Goal: Information Seeking & Learning: Learn about a topic

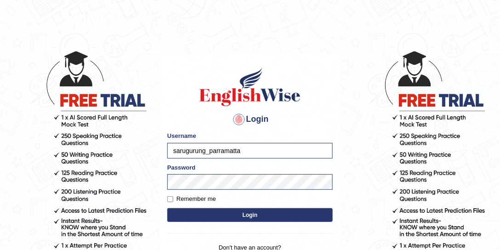
drag, startPoint x: 197, startPoint y: 92, endPoint x: 245, endPoint y: 100, distance: 49.4
click at [245, 100] on h1 at bounding box center [249, 86] width 165 height 41
click at [208, 96] on img at bounding box center [250, 86] width 105 height 41
click at [263, 150] on input "sarugurung_parramatta" at bounding box center [249, 151] width 165 height 16
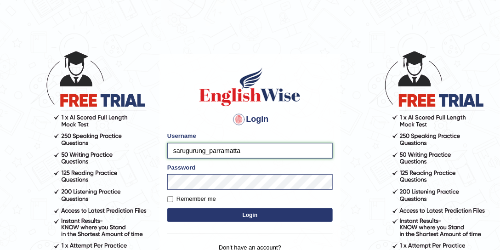
type input "drashti_parramatta"
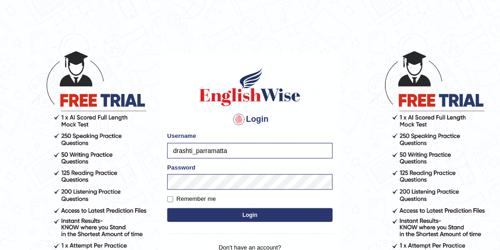
click at [272, 214] on button "Login" at bounding box center [249, 215] width 165 height 14
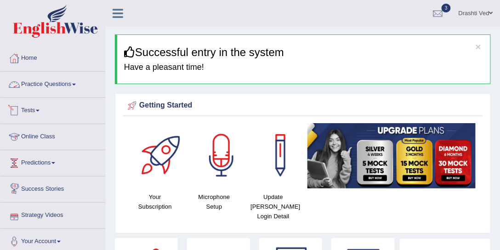
click at [51, 91] on link "Practice Questions" at bounding box center [52, 83] width 105 height 23
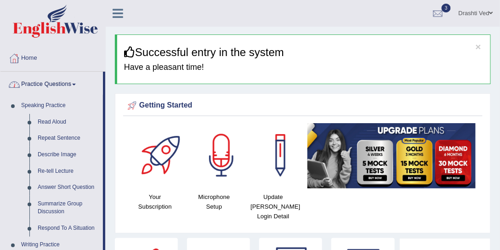
click at [55, 82] on link "Practice Questions" at bounding box center [51, 83] width 102 height 23
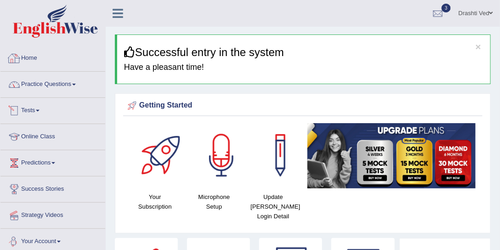
click at [56, 81] on link "Practice Questions" at bounding box center [52, 83] width 105 height 23
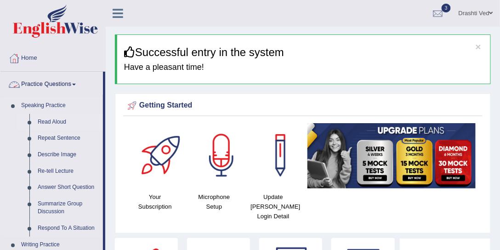
click at [57, 121] on link "Read Aloud" at bounding box center [68, 122] width 69 height 17
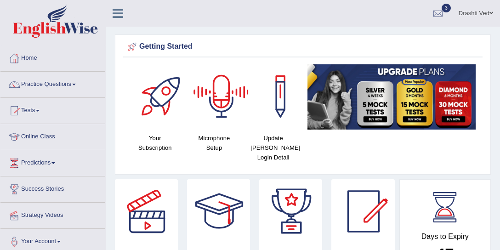
click at [475, 19] on link "Drashti Ved" at bounding box center [476, 12] width 48 height 24
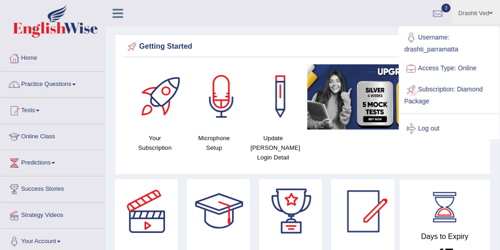
click at [420, 124] on link "Log out" at bounding box center [449, 128] width 99 height 21
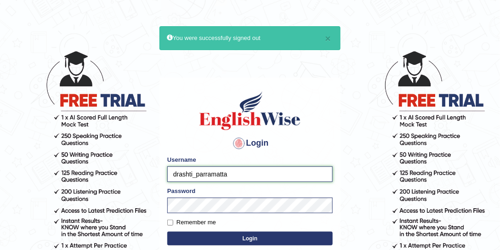
click at [192, 173] on input "drashti_parramatta" at bounding box center [249, 174] width 165 height 16
type input "arlynellis_parramatta"
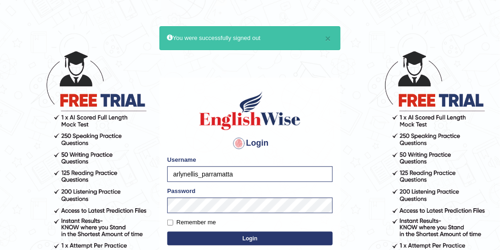
click at [220, 239] on button "Login" at bounding box center [249, 239] width 165 height 14
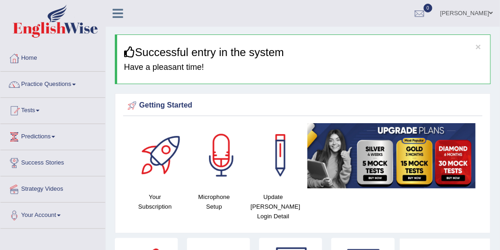
click at [476, 13] on link "Arlyn Ellis" at bounding box center [466, 12] width 67 height 24
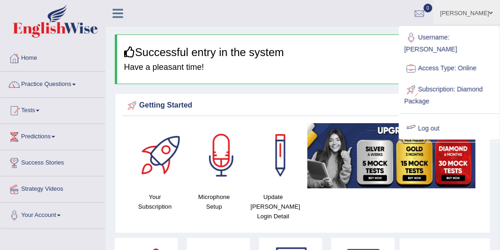
click at [431, 122] on link "Log out" at bounding box center [449, 128] width 99 height 21
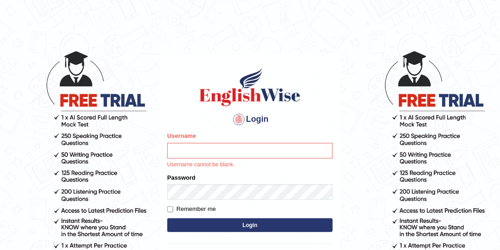
click at [203, 147] on input "Username" at bounding box center [249, 151] width 165 height 16
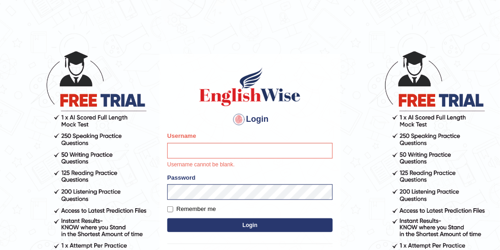
type input "drashti_parramatta"
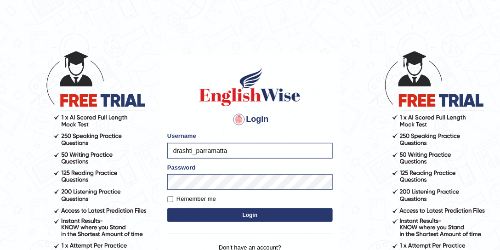
click at [266, 216] on button "Login" at bounding box center [249, 215] width 165 height 14
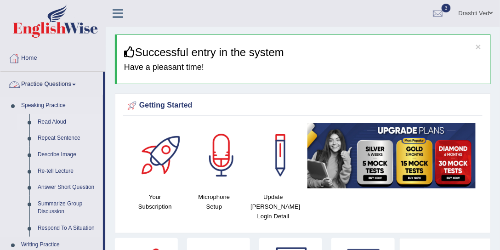
click at [48, 118] on link "Read Aloud" at bounding box center [68, 122] width 69 height 17
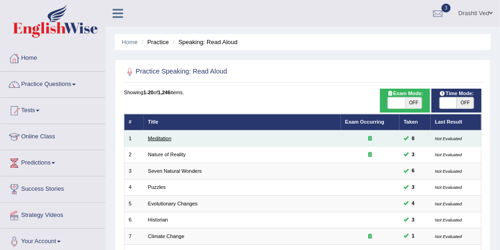
click at [166, 137] on link "Meditation" at bounding box center [159, 139] width 23 height 6
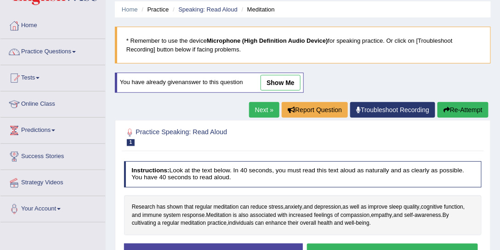
scroll to position [70, 0]
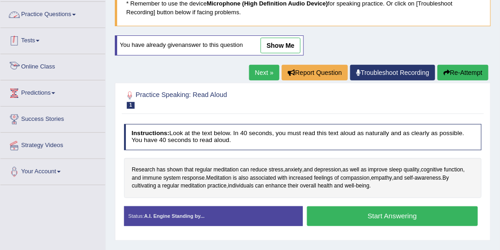
click at [67, 14] on link "Practice Questions" at bounding box center [52, 13] width 105 height 23
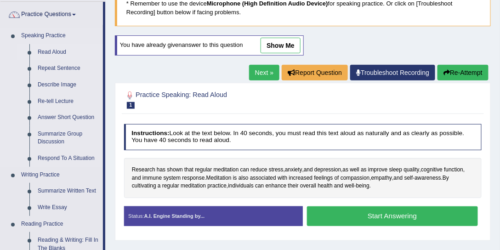
click at [49, 51] on link "Read Aloud" at bounding box center [68, 52] width 69 height 17
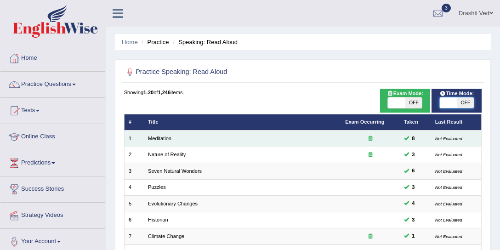
click at [455, 101] on span at bounding box center [448, 102] width 17 height 11
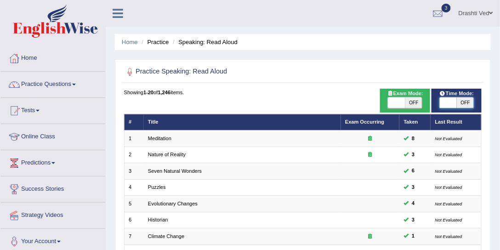
click at [455, 103] on span at bounding box center [448, 102] width 17 height 11
checkbox input "true"
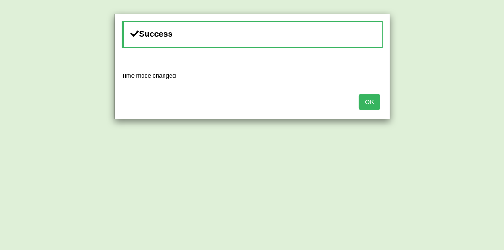
drag, startPoint x: 367, startPoint y: 102, endPoint x: 353, endPoint y: 96, distance: 15.0
click at [368, 103] on button "OK" at bounding box center [369, 102] width 21 height 16
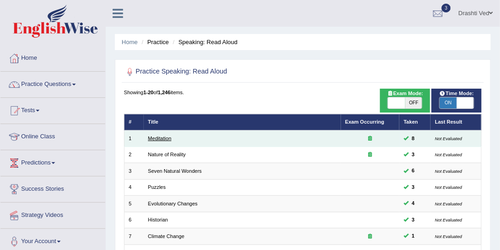
click at [158, 136] on link "Meditation" at bounding box center [159, 139] width 23 height 6
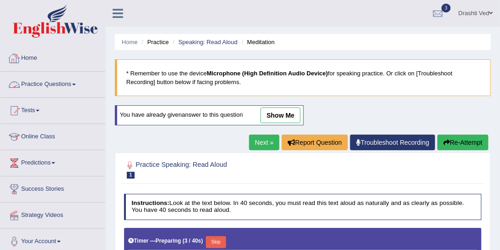
click at [113, 18] on icon at bounding box center [118, 13] width 11 height 12
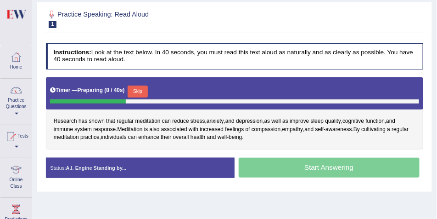
scroll to position [131, 0]
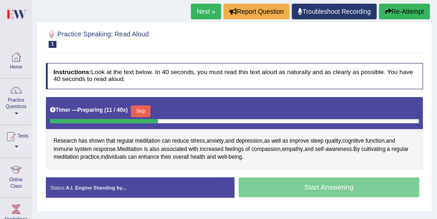
click at [141, 111] on button "Skip" at bounding box center [141, 111] width 20 height 12
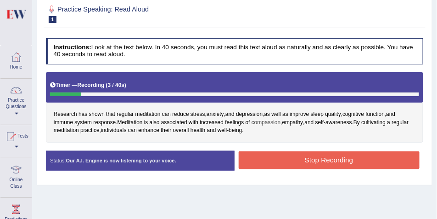
scroll to position [39, 0]
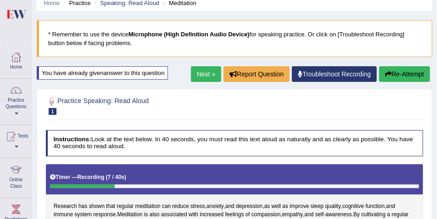
click at [402, 70] on button "Re-Attempt" at bounding box center [404, 74] width 51 height 16
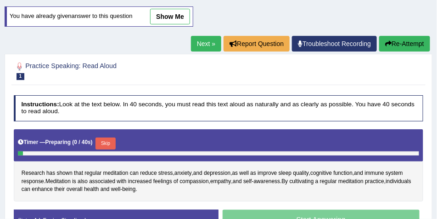
scroll to position [131, 0]
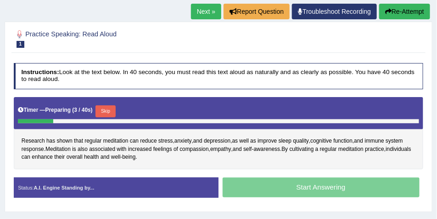
click at [115, 112] on button "Skip" at bounding box center [106, 111] width 20 height 12
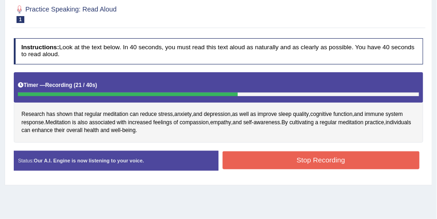
click at [251, 158] on button "Stop Recording" at bounding box center [321, 160] width 197 height 18
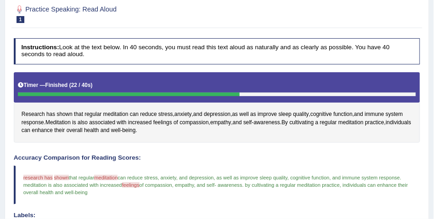
scroll to position [39, 0]
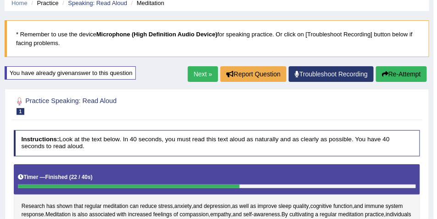
click at [204, 76] on link "Next »" at bounding box center [203, 74] width 30 height 16
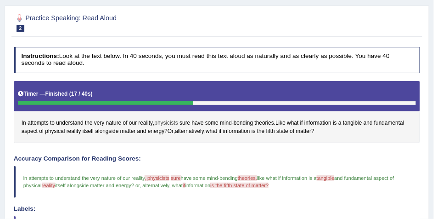
click at [176, 121] on span "physicists" at bounding box center [166, 123] width 24 height 8
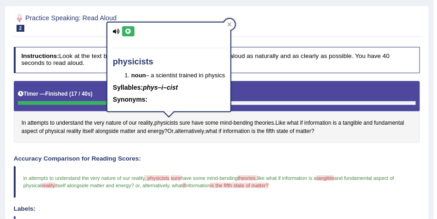
click at [133, 33] on button at bounding box center [128, 31] width 12 height 10
click at [232, 27] on div at bounding box center [229, 24] width 11 height 11
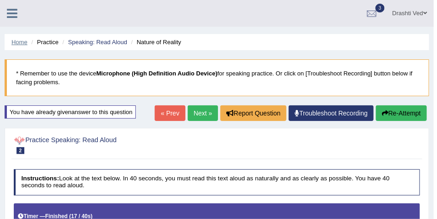
click at [12, 40] on link "Home" at bounding box center [19, 42] width 16 height 7
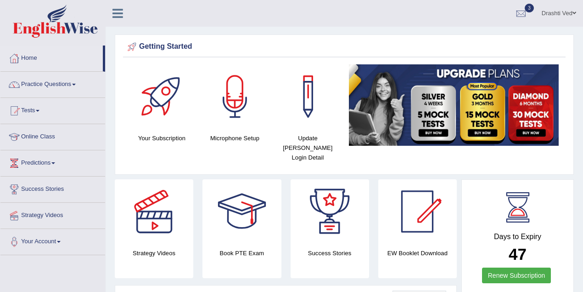
drag, startPoint x: 429, startPoint y: 4, endPoint x: 57, endPoint y: 82, distance: 379.8
click at [57, 82] on link "Practice Questions" at bounding box center [52, 83] width 105 height 23
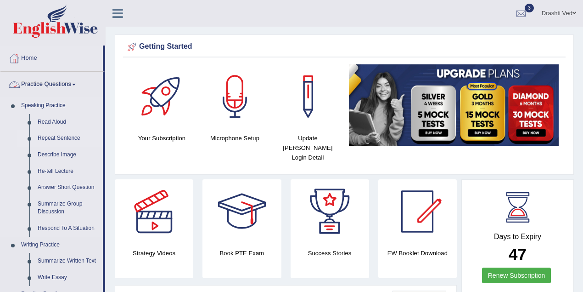
click at [57, 135] on link "Repeat Sentence" at bounding box center [68, 138] width 69 height 17
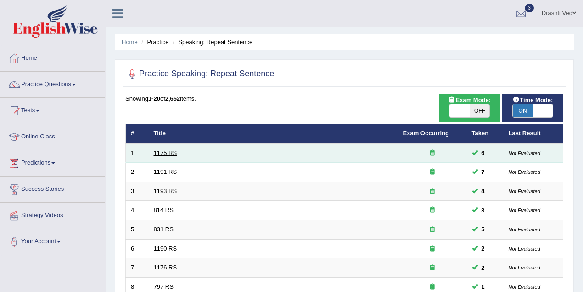
click at [169, 151] on link "1175 RS" at bounding box center [165, 152] width 23 height 7
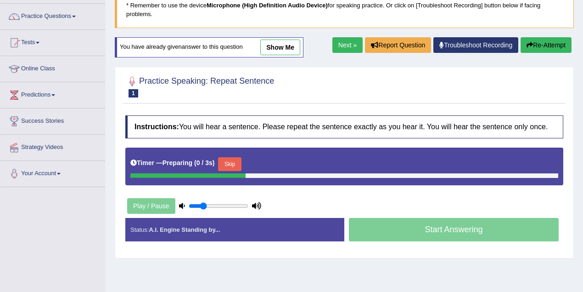
scroll to position [122, 0]
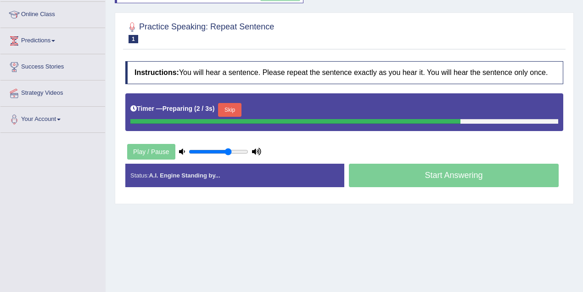
type input "0.7"
click at [227, 149] on input "range" at bounding box center [219, 151] width 60 height 7
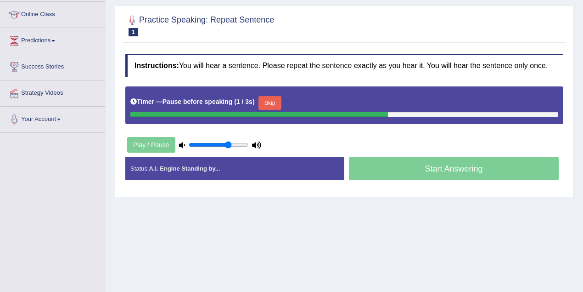
click at [397, 253] on div "Home Practice Speaking: Repeat Sentence 1175 RS * Remember to use the device Mi…" at bounding box center [345, 107] width 478 height 459
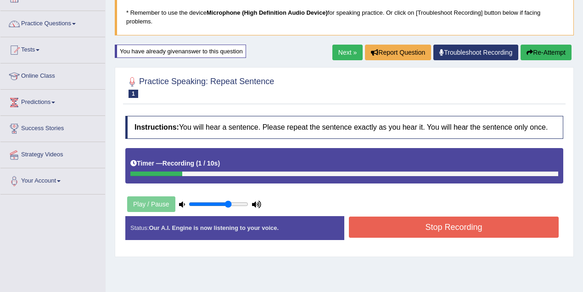
scroll to position [82, 0]
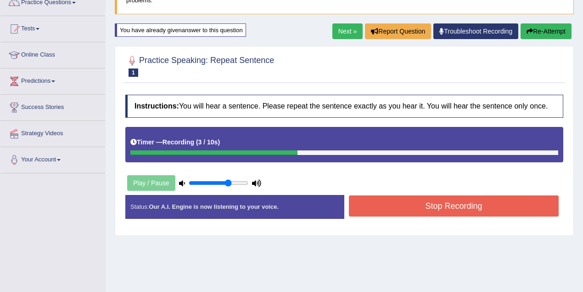
click at [337, 31] on link "Next »" at bounding box center [348, 31] width 30 height 16
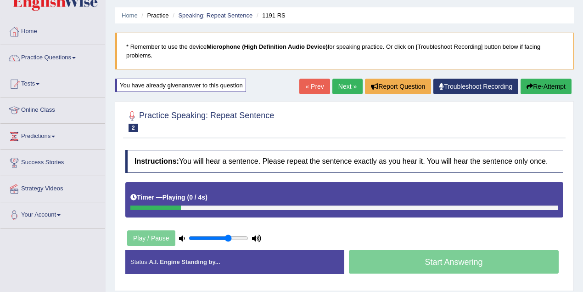
scroll to position [40, 0]
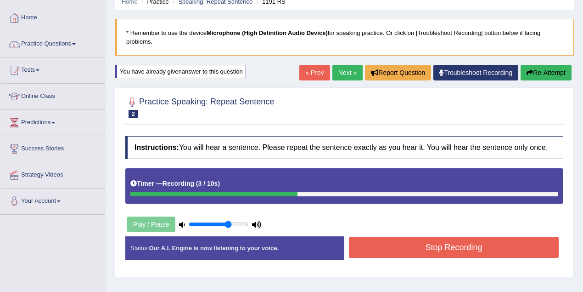
click at [393, 249] on button "Stop Recording" at bounding box center [454, 247] width 210 height 21
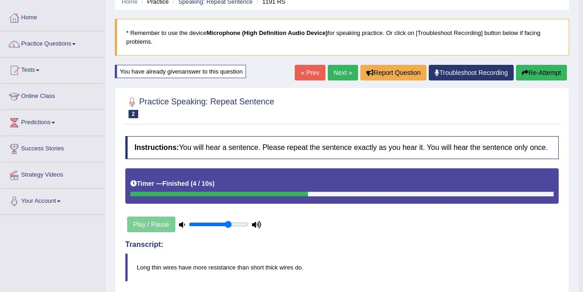
click at [330, 74] on link "Next »" at bounding box center [343, 73] width 30 height 16
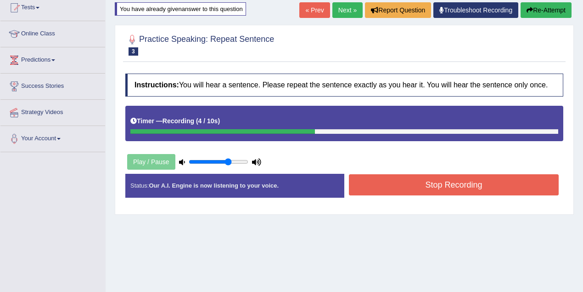
scroll to position [82, 0]
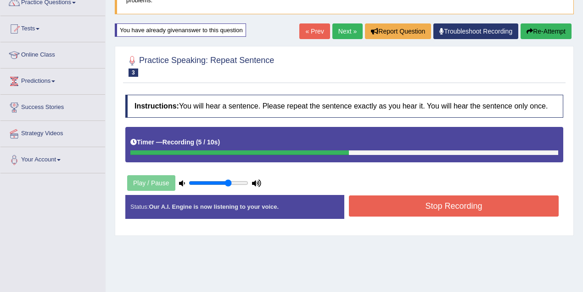
click at [336, 29] on link "Next »" at bounding box center [348, 31] width 30 height 16
click at [346, 31] on link "Next »" at bounding box center [348, 31] width 30 height 16
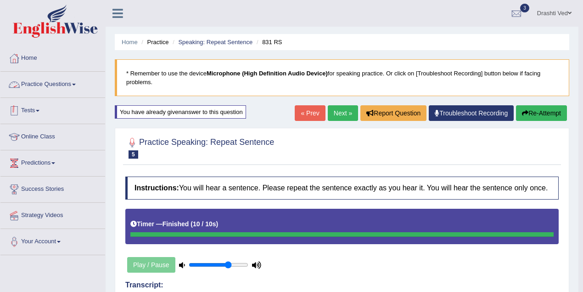
click at [23, 81] on link "Practice Questions" at bounding box center [52, 83] width 105 height 23
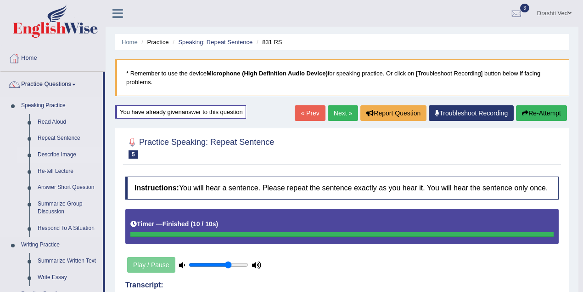
click at [51, 150] on link "Describe Image" at bounding box center [68, 155] width 69 height 17
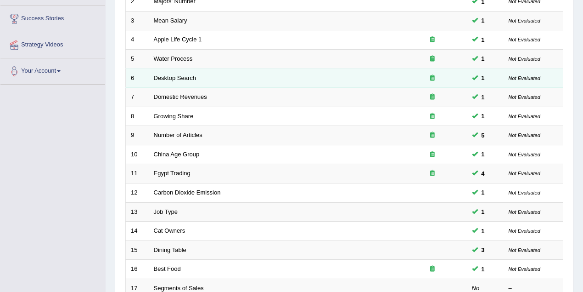
scroll to position [204, 0]
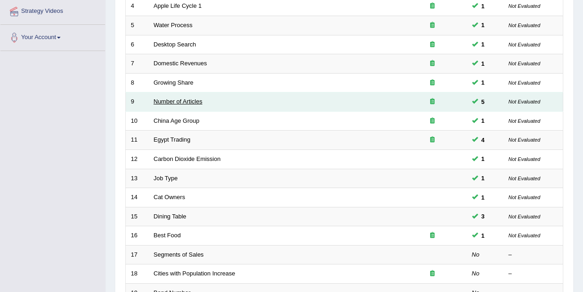
click at [190, 98] on link "Number of Articles" at bounding box center [178, 101] width 49 height 7
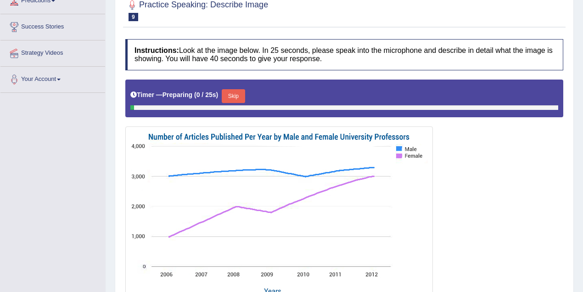
scroll to position [209, 0]
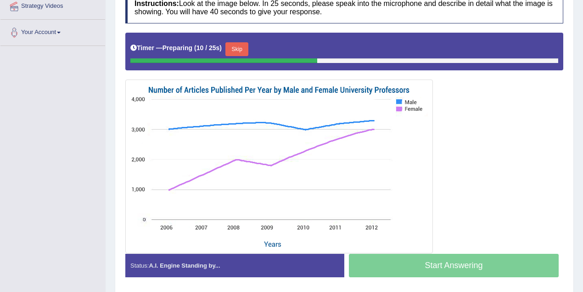
click at [399, 100] on img at bounding box center [279, 166] width 303 height 169
click at [402, 106] on img at bounding box center [279, 166] width 303 height 169
click at [200, 215] on img at bounding box center [279, 166] width 303 height 169
click at [202, 170] on img at bounding box center [279, 166] width 303 height 169
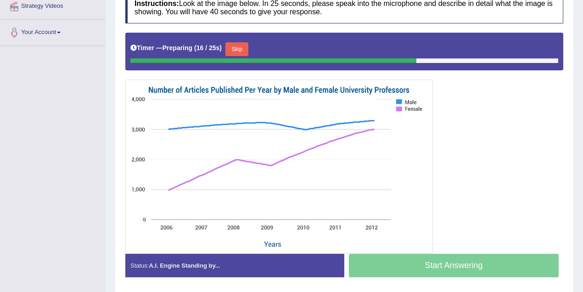
click at [208, 120] on img at bounding box center [279, 166] width 303 height 169
drag, startPoint x: 365, startPoint y: 119, endPoint x: 342, endPoint y: 130, distance: 25.5
click at [364, 119] on img at bounding box center [279, 166] width 303 height 169
click at [179, 182] on img at bounding box center [279, 166] width 303 height 169
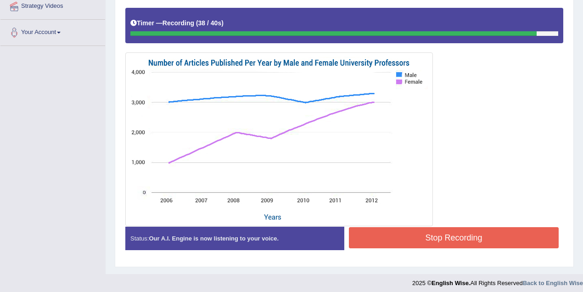
click at [384, 241] on button "Stop Recording" at bounding box center [454, 237] width 210 height 21
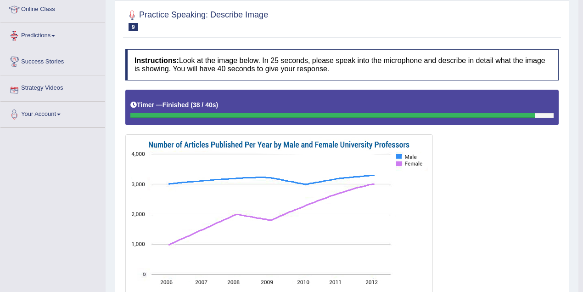
scroll to position [45, 0]
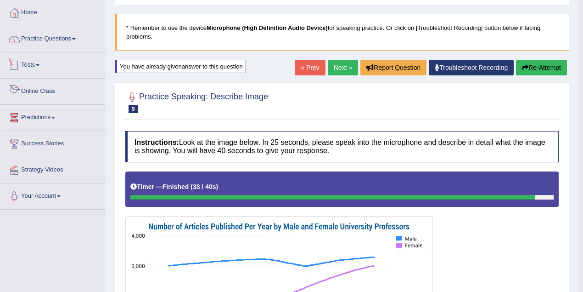
click at [72, 37] on link "Practice Questions" at bounding box center [52, 37] width 105 height 23
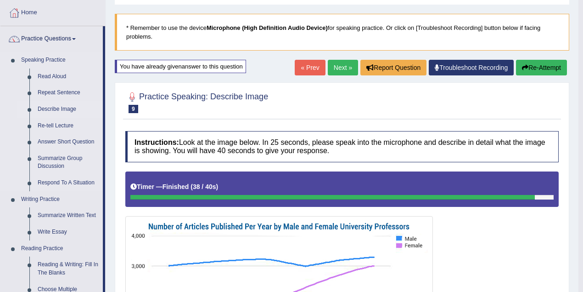
click at [65, 107] on link "Describe Image" at bounding box center [68, 109] width 69 height 17
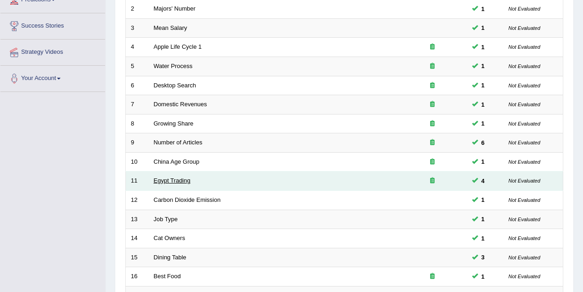
click at [179, 178] on link "Egypt Trading" at bounding box center [172, 180] width 37 height 7
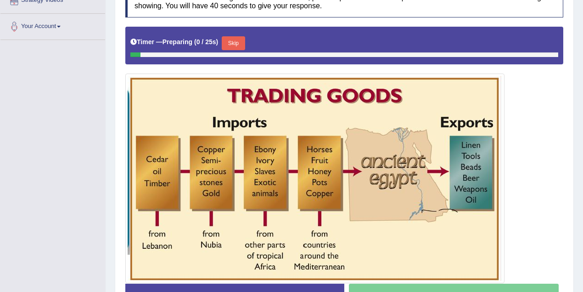
scroll to position [245, 0]
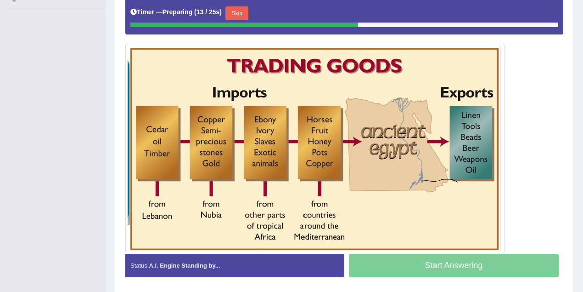
click at [149, 121] on img at bounding box center [315, 148] width 375 height 205
click at [152, 199] on img at bounding box center [315, 148] width 375 height 205
click at [212, 144] on img at bounding box center [315, 148] width 375 height 205
click at [252, 141] on img at bounding box center [315, 148] width 375 height 205
click at [146, 141] on img at bounding box center [315, 148] width 375 height 205
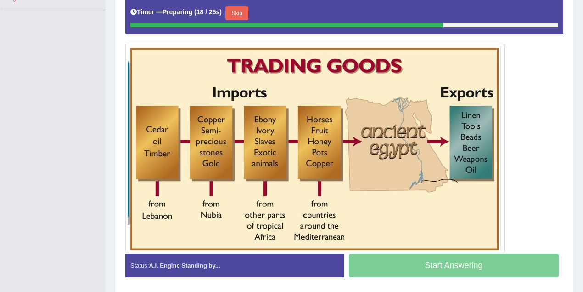
click at [469, 120] on img at bounding box center [315, 148] width 375 height 205
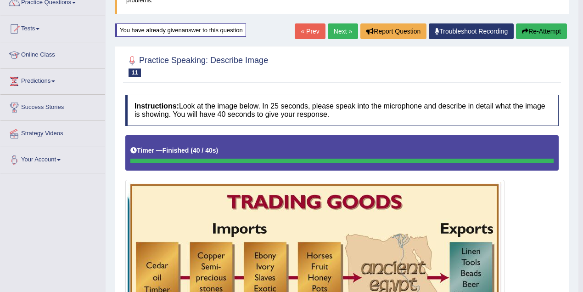
scroll to position [0, 0]
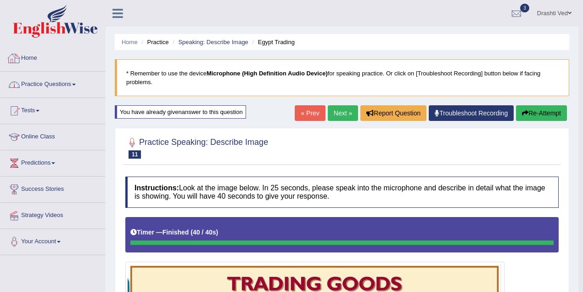
click at [69, 85] on link "Practice Questions" at bounding box center [52, 83] width 105 height 23
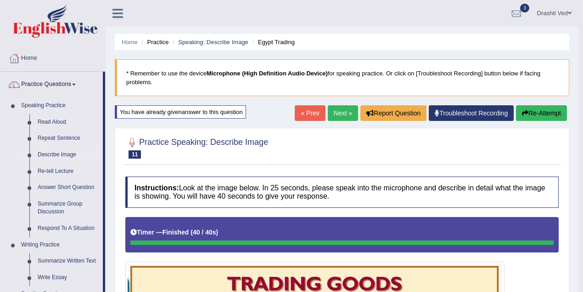
click at [56, 153] on link "Describe Image" at bounding box center [68, 155] width 69 height 17
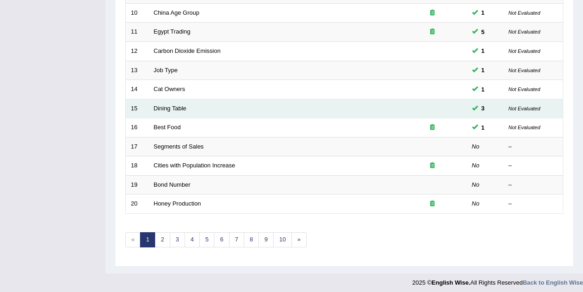
click at [175, 112] on td "Dining Table" at bounding box center [273, 108] width 249 height 19
click at [173, 105] on link "Dining Table" at bounding box center [170, 108] width 33 height 7
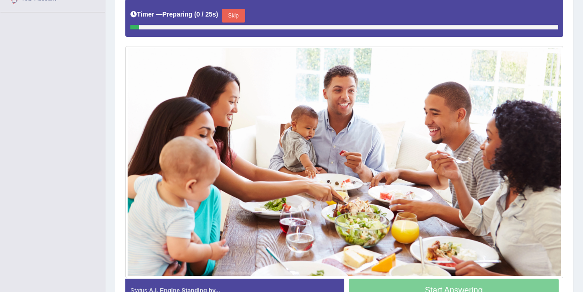
scroll to position [267, 0]
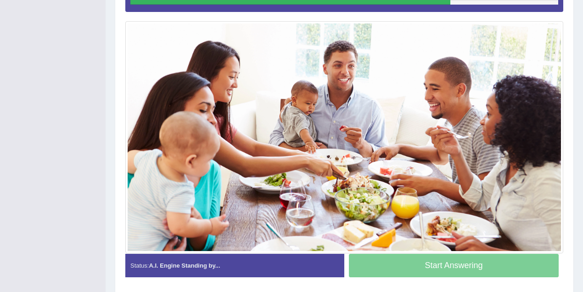
click at [313, 27] on img at bounding box center [345, 136] width 434 height 227
click at [403, 198] on img at bounding box center [345, 136] width 434 height 227
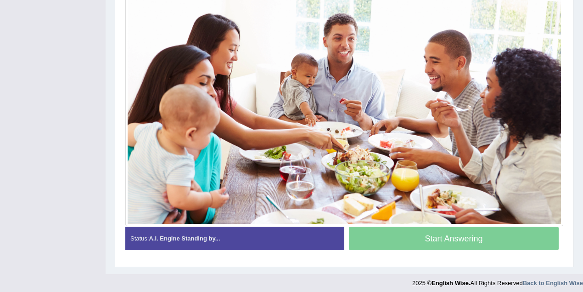
scroll to position [242, 0]
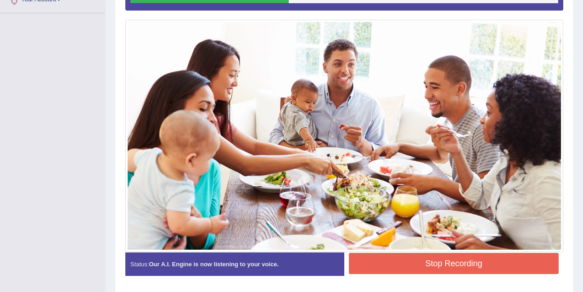
click at [467, 41] on img at bounding box center [345, 135] width 434 height 227
click at [223, 73] on img at bounding box center [345, 135] width 434 height 227
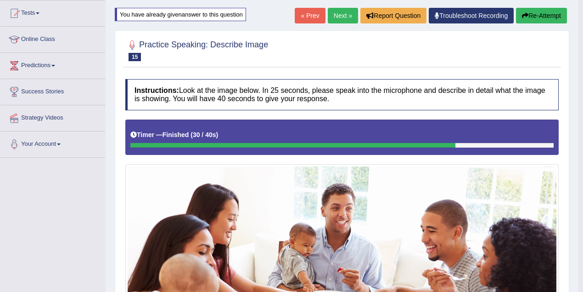
scroll to position [37, 0]
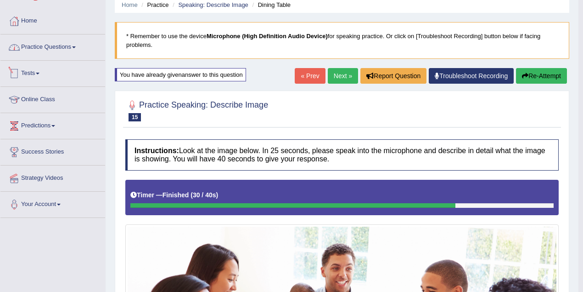
click at [51, 47] on link "Practice Questions" at bounding box center [52, 45] width 105 height 23
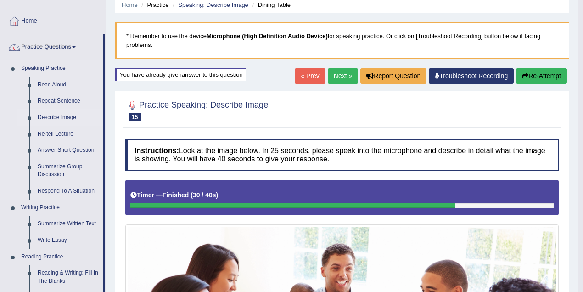
click at [51, 115] on link "Describe Image" at bounding box center [68, 117] width 69 height 17
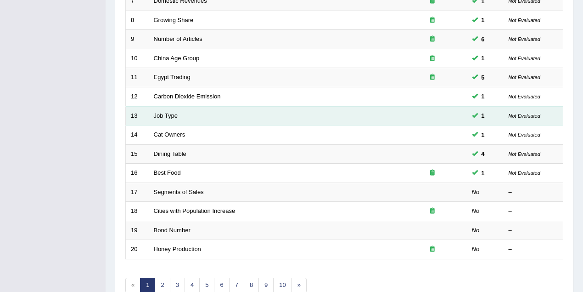
scroll to position [286, 0]
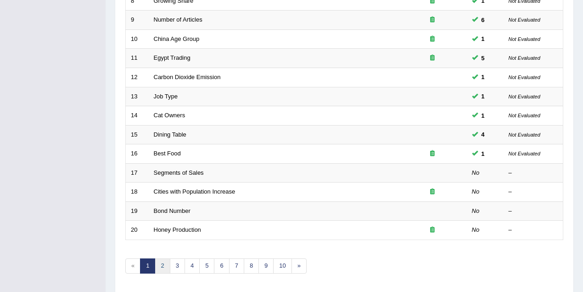
click at [163, 261] on link "2" at bounding box center [162, 265] width 15 height 15
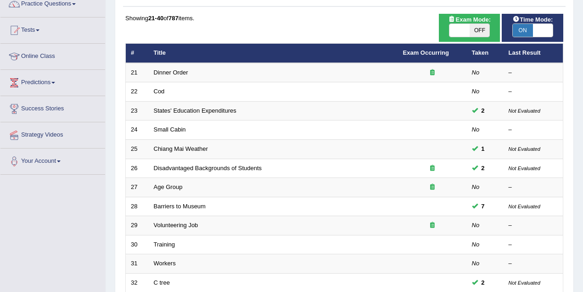
scroll to position [122, 0]
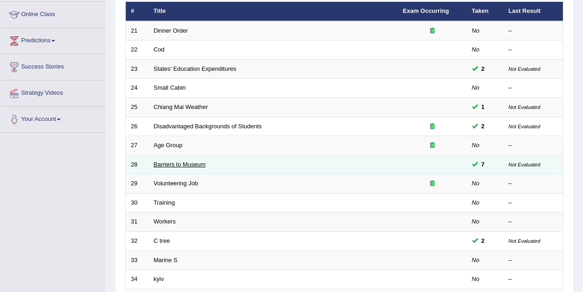
click at [182, 162] on link "Barriers to Museum" at bounding box center [180, 164] width 52 height 7
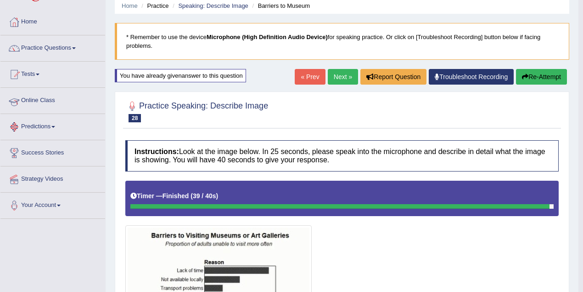
scroll to position [23, 0]
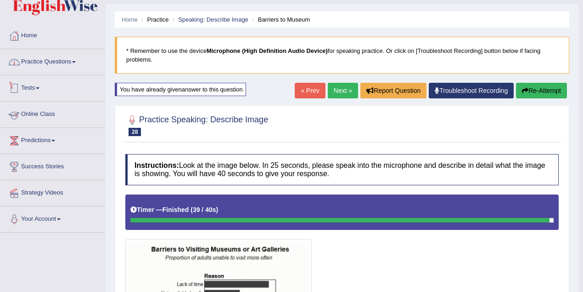
click at [54, 57] on link "Practice Questions" at bounding box center [52, 60] width 105 height 23
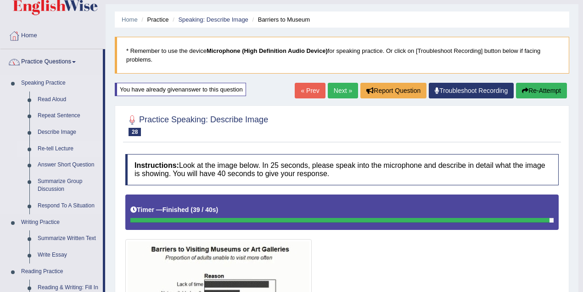
click at [58, 148] on link "Re-tell Lecture" at bounding box center [68, 149] width 69 height 17
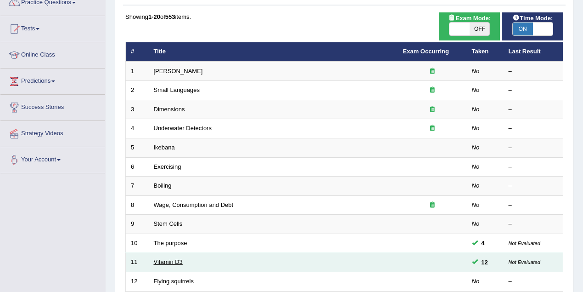
click at [176, 260] on link "Vitamin D3" at bounding box center [168, 261] width 29 height 7
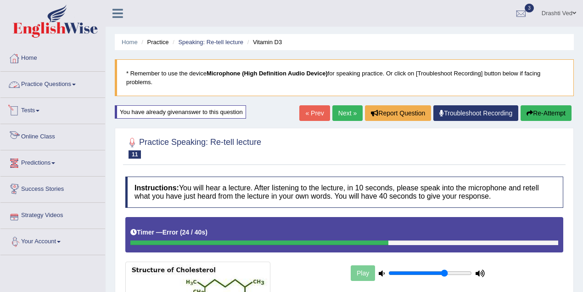
click at [51, 79] on link "Practice Questions" at bounding box center [52, 83] width 105 height 23
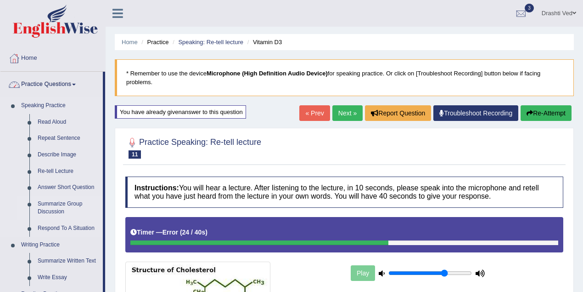
click at [59, 199] on link "Summarize Group Discussion" at bounding box center [68, 208] width 69 height 24
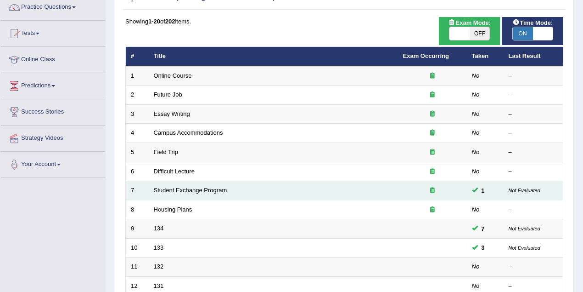
scroll to position [163, 0]
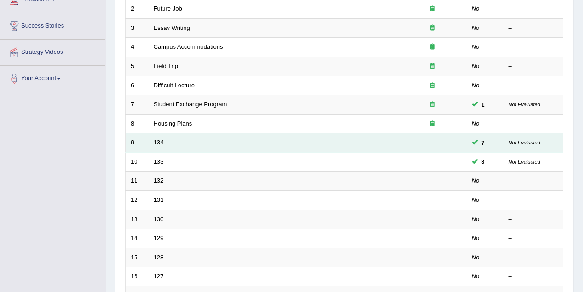
click at [155, 136] on td "134" at bounding box center [273, 142] width 249 height 19
click at [156, 139] on link "134" at bounding box center [159, 142] width 10 height 7
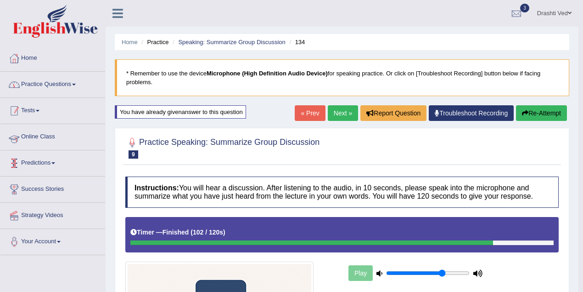
click at [44, 82] on link "Practice Questions" at bounding box center [52, 83] width 105 height 23
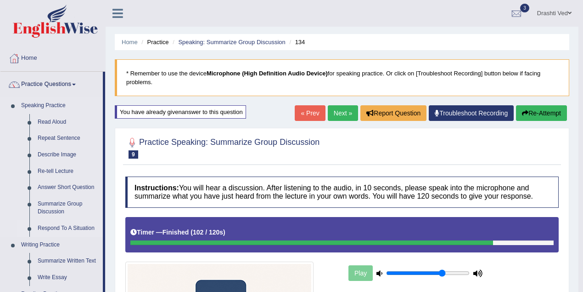
click at [54, 222] on link "Respond To A Situation" at bounding box center [68, 228] width 69 height 17
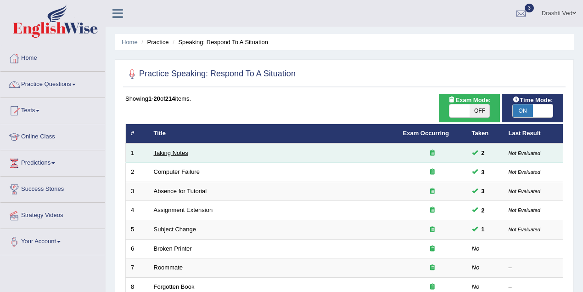
click at [158, 153] on link "Taking Notes" at bounding box center [171, 152] width 34 height 7
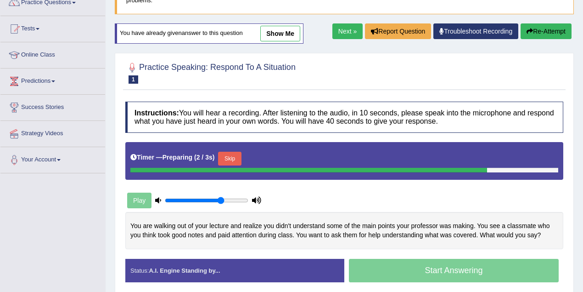
scroll to position [163, 0]
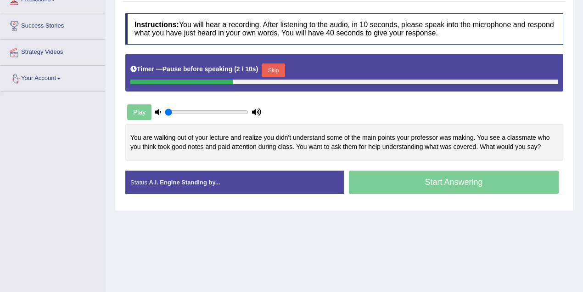
drag, startPoint x: 219, startPoint y: 109, endPoint x: 105, endPoint y: 109, distance: 113.9
type input "0.05"
click at [165, 109] on input "range" at bounding box center [207, 111] width 84 height 7
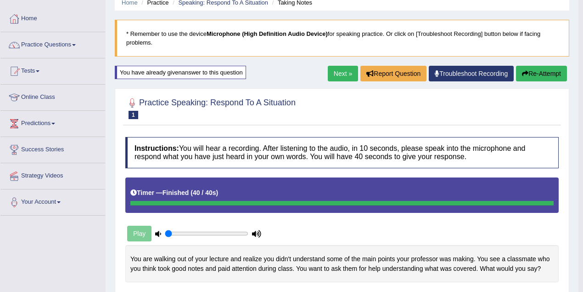
scroll to position [0, 0]
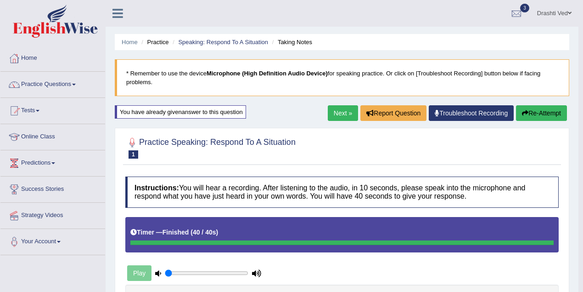
click at [339, 115] on link "Next »" at bounding box center [343, 113] width 30 height 16
click at [544, 13] on link "Drashti Ved" at bounding box center [555, 12] width 48 height 24
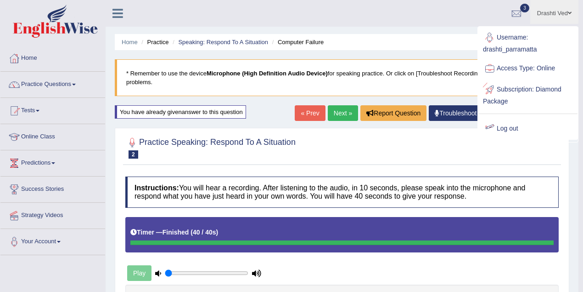
click at [493, 131] on div at bounding box center [490, 129] width 14 height 14
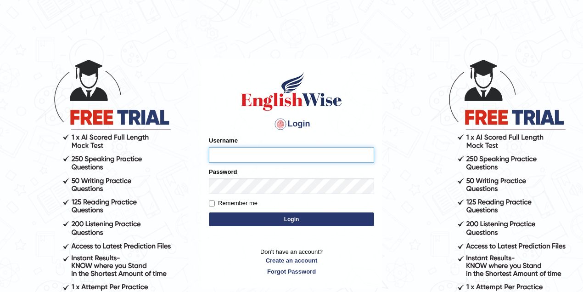
type input "drashti_parramatta"
click at [268, 212] on button "Login" at bounding box center [291, 219] width 165 height 14
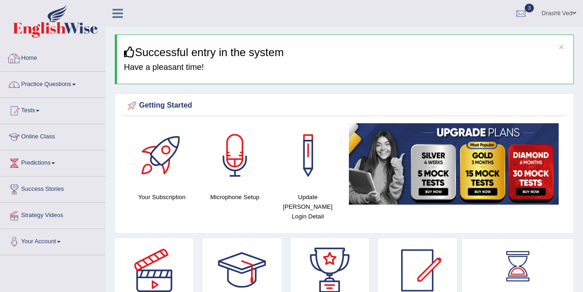
click at [75, 80] on link "Practice Questions" at bounding box center [52, 83] width 105 height 23
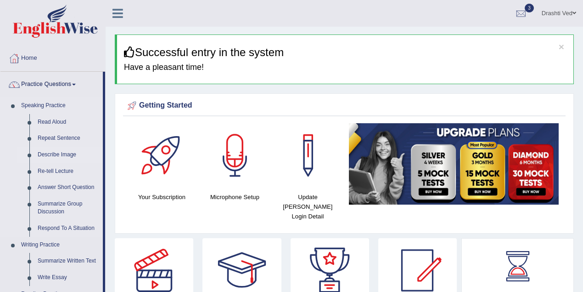
click at [65, 154] on link "Describe Image" at bounding box center [68, 155] width 69 height 17
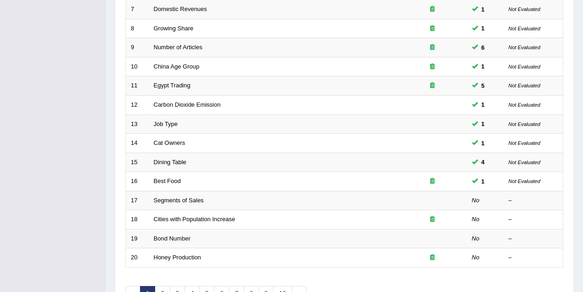
scroll to position [286, 0]
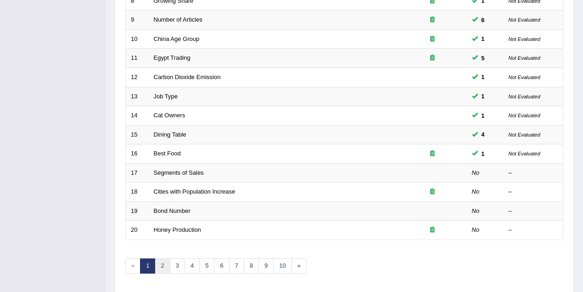
click at [163, 266] on link "2" at bounding box center [162, 265] width 15 height 15
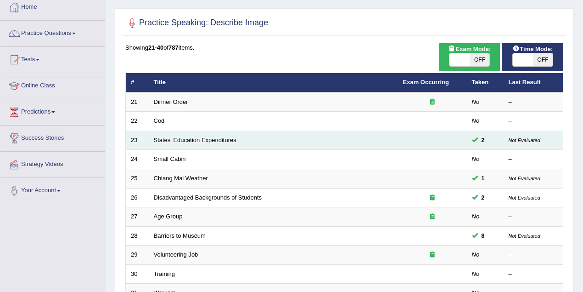
scroll to position [82, 0]
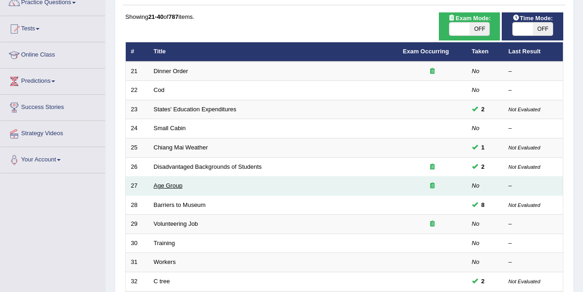
click at [174, 187] on link "Age Group" at bounding box center [168, 185] width 29 height 7
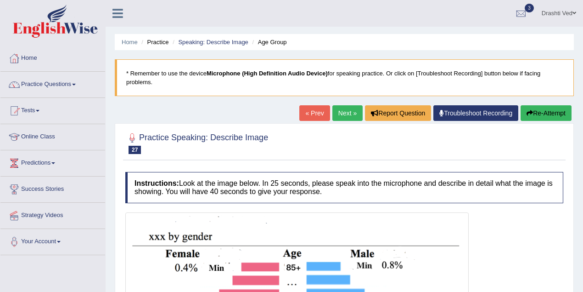
click at [342, 109] on link "Next »" at bounding box center [348, 113] width 30 height 16
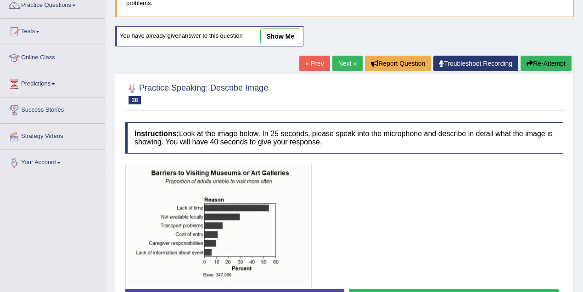
scroll to position [40, 0]
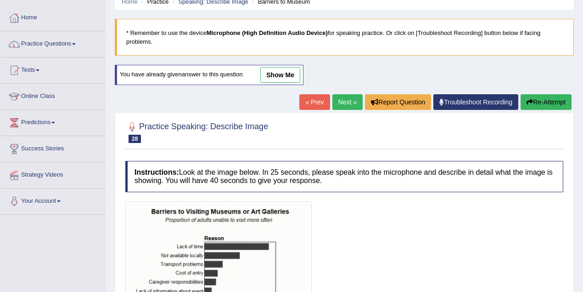
click at [335, 99] on link "Next »" at bounding box center [348, 102] width 30 height 16
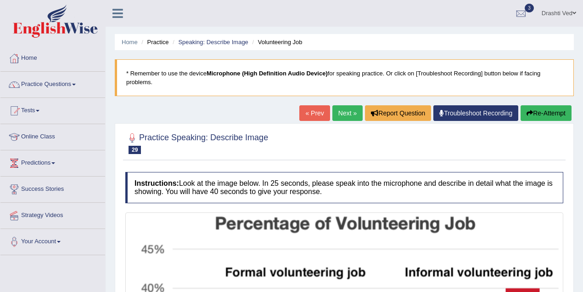
click at [333, 114] on link "Next »" at bounding box center [348, 113] width 30 height 16
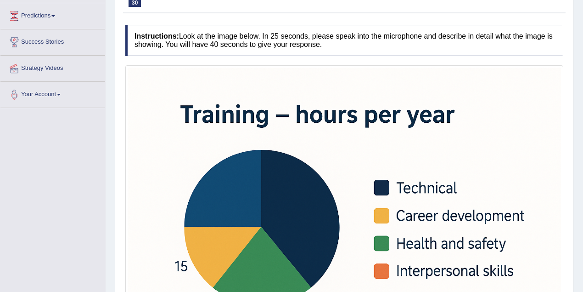
scroll to position [93, 0]
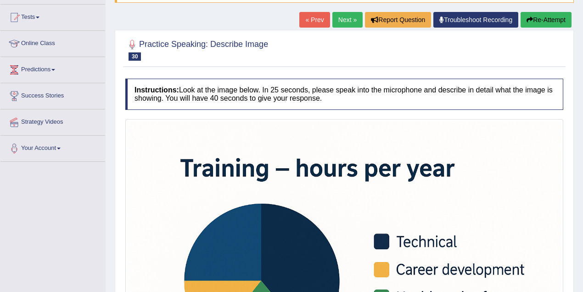
click at [343, 19] on link "Next »" at bounding box center [348, 20] width 30 height 16
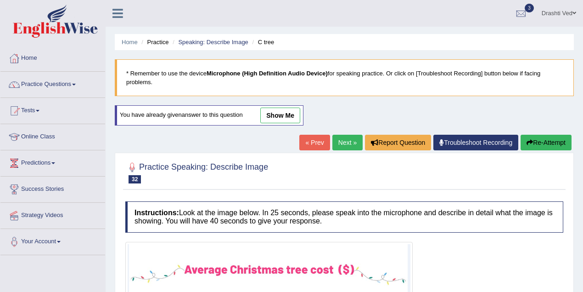
click at [334, 141] on link "Next »" at bounding box center [348, 143] width 30 height 16
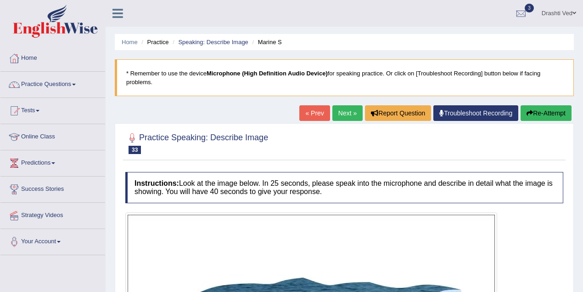
click at [341, 116] on link "Next »" at bounding box center [348, 113] width 30 height 16
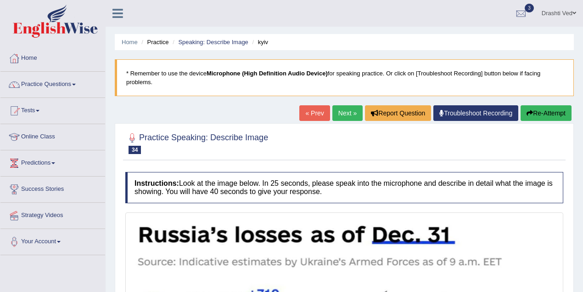
click at [341, 108] on link "Next »" at bounding box center [348, 113] width 30 height 16
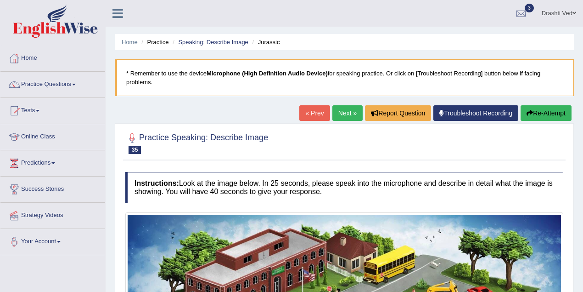
click at [341, 107] on link "Next »" at bounding box center [348, 113] width 30 height 16
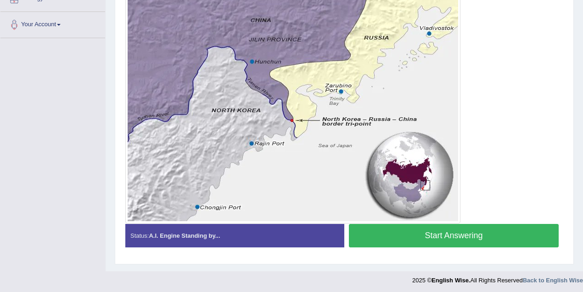
scroll to position [54, 0]
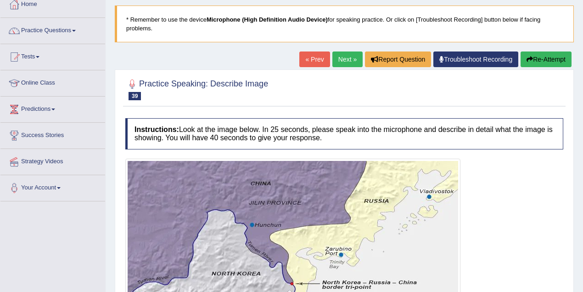
click at [335, 63] on link "Next »" at bounding box center [348, 59] width 30 height 16
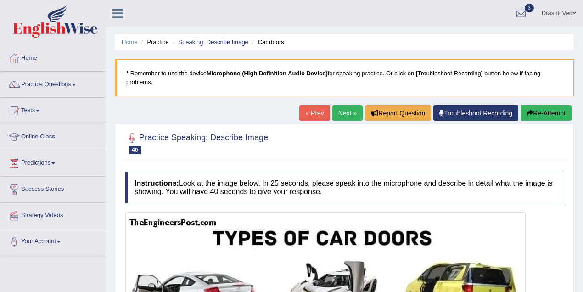
click at [340, 113] on link "Next »" at bounding box center [348, 113] width 30 height 16
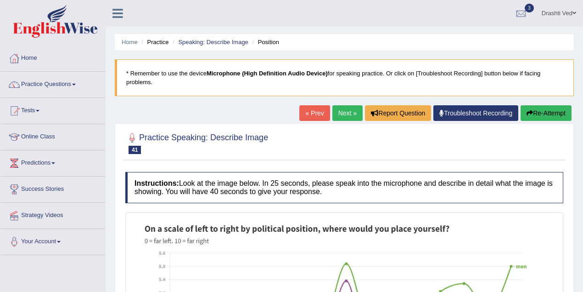
click at [340, 113] on link "Next »" at bounding box center [348, 113] width 30 height 16
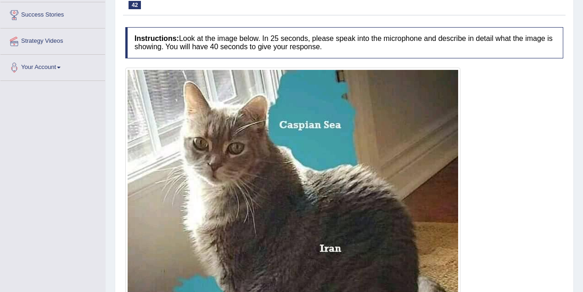
scroll to position [122, 0]
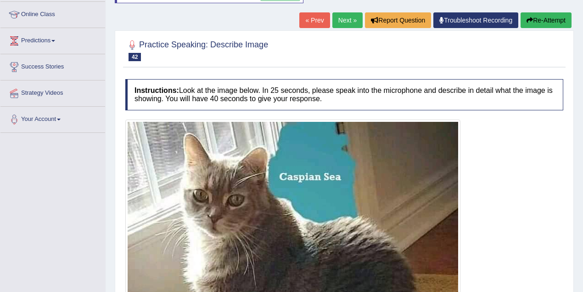
click at [343, 17] on link "Next »" at bounding box center [348, 20] width 30 height 16
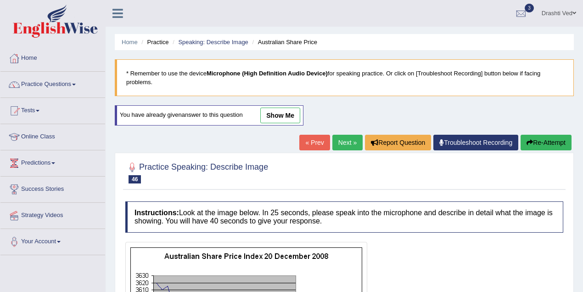
click at [338, 146] on link "Next »" at bounding box center [348, 143] width 30 height 16
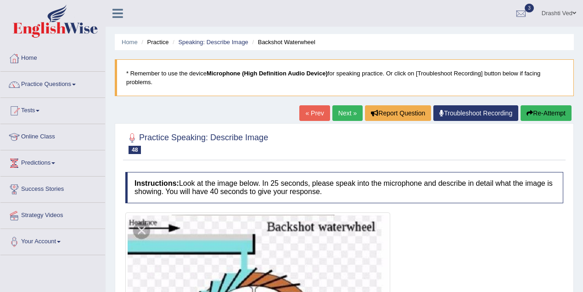
click at [345, 109] on link "Next »" at bounding box center [348, 113] width 30 height 16
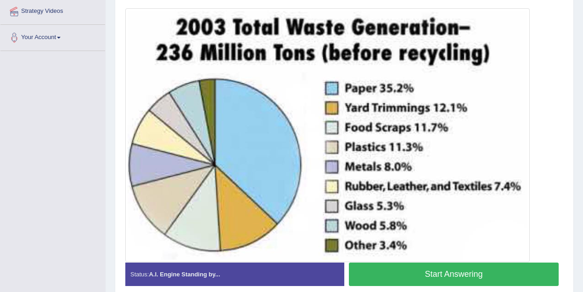
scroll to position [204, 0]
click at [153, 69] on img at bounding box center [328, 135] width 400 height 249
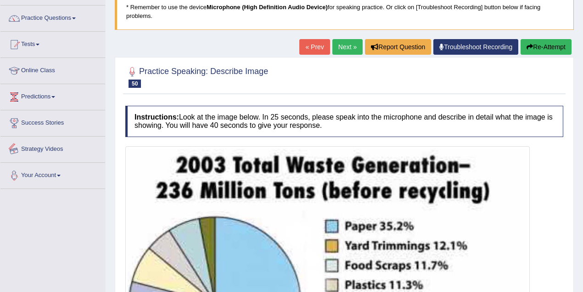
scroll to position [0, 0]
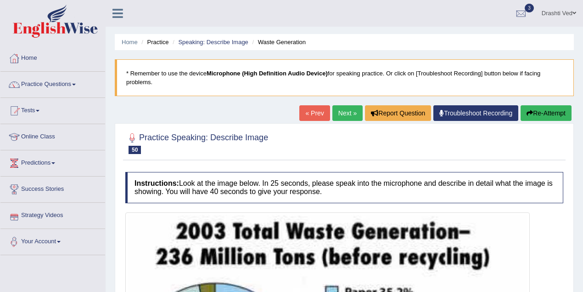
click at [563, 9] on link "Drashti Ved" at bounding box center [559, 12] width 48 height 24
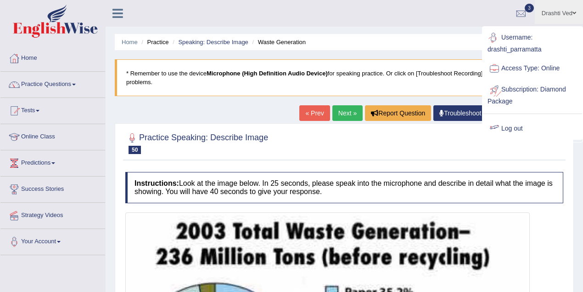
click at [512, 129] on link "Log out" at bounding box center [532, 128] width 99 height 21
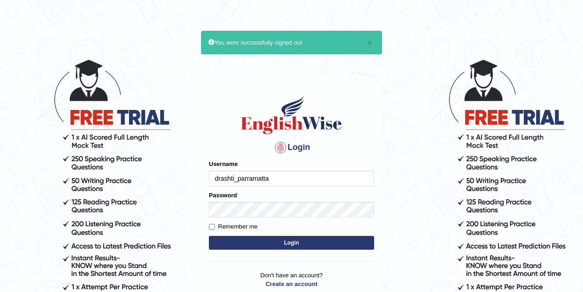
click at [282, 177] on input "drashti_parramatta" at bounding box center [291, 178] width 165 height 16
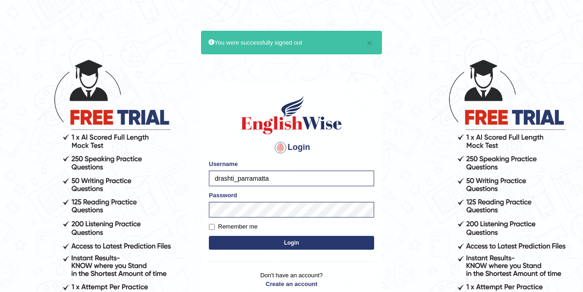
click at [235, 175] on input "drashti_parramatta" at bounding box center [291, 178] width 165 height 16
type input "susmitas_parramatta"
click at [209, 236] on button "Login" at bounding box center [291, 243] width 165 height 14
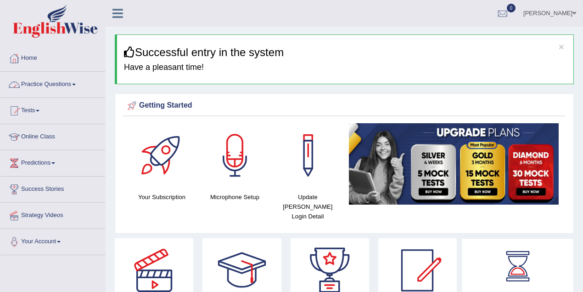
click at [45, 83] on link "Practice Questions" at bounding box center [52, 83] width 105 height 23
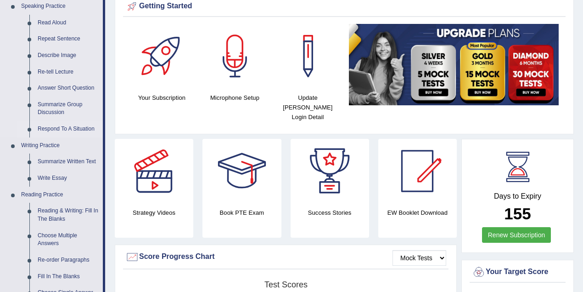
scroll to position [122, 0]
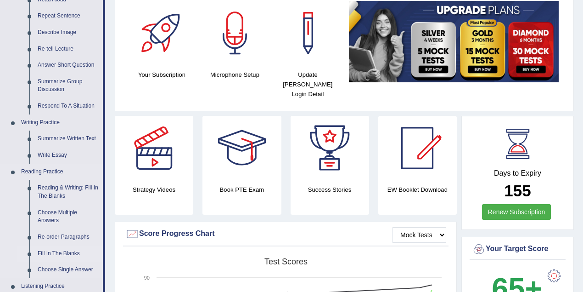
click at [56, 252] on link "Fill In The Blanks" at bounding box center [68, 253] width 69 height 17
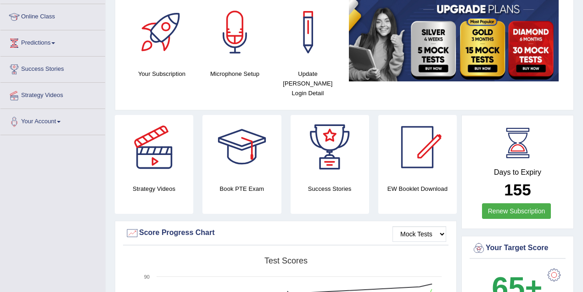
scroll to position [164, 0]
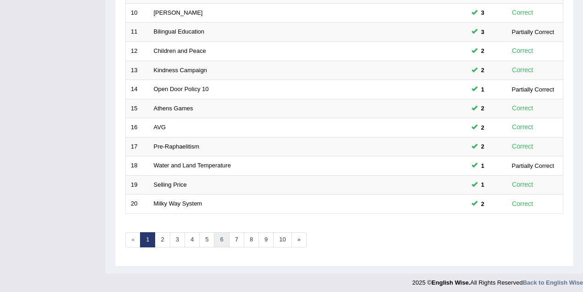
click at [222, 238] on link "6" at bounding box center [221, 239] width 15 height 15
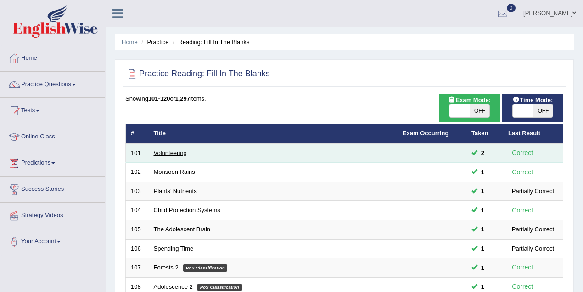
click at [176, 154] on link "Volunteering" at bounding box center [170, 152] width 33 height 7
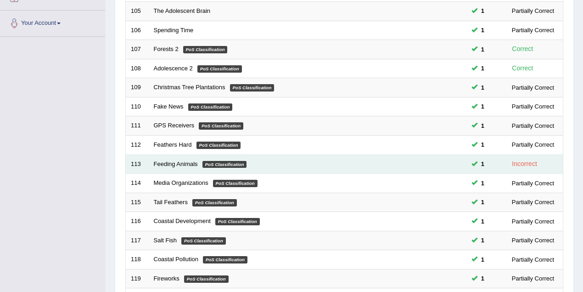
scroll to position [149, 0]
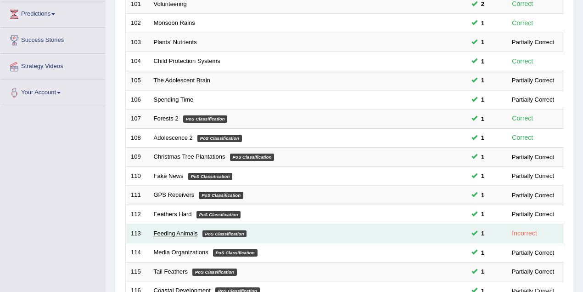
click at [188, 230] on link "Feeding Animals" at bounding box center [176, 233] width 44 height 7
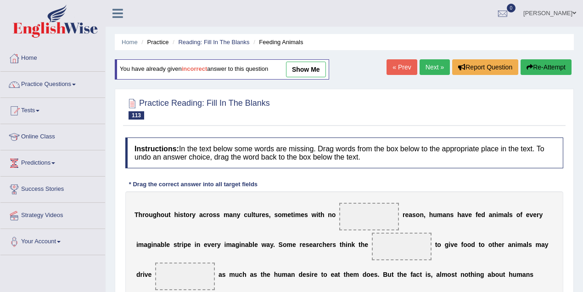
click at [303, 73] on link "show me" at bounding box center [306, 70] width 40 height 16
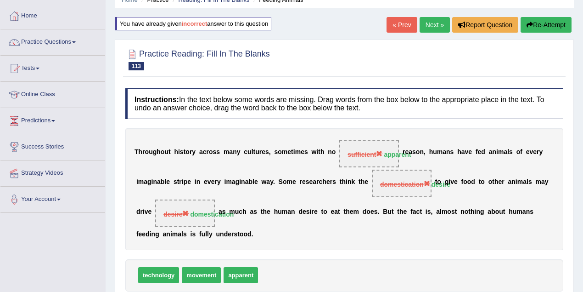
scroll to position [82, 0]
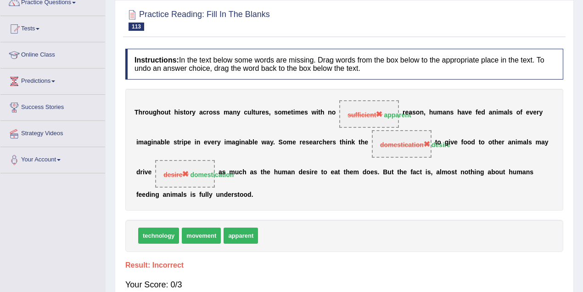
click at [406, 146] on span "domestication" at bounding box center [405, 144] width 50 height 7
click at [228, 171] on b at bounding box center [228, 172] width 4 height 7
click at [262, 173] on b "t" at bounding box center [262, 172] width 2 height 7
click at [306, 175] on div "T h r o u g h o u t h i s t o r y a c r o s s m a n y c u l t u r e s , s o m e…" at bounding box center [344, 150] width 438 height 122
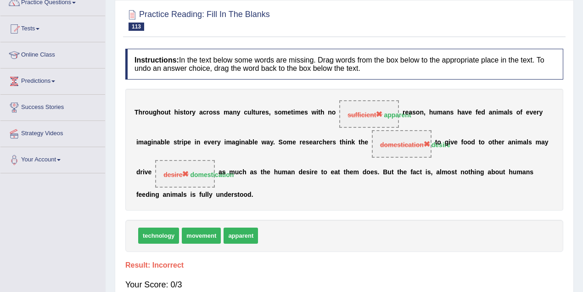
click at [381, 149] on span "domestication desire" at bounding box center [402, 144] width 60 height 28
click at [207, 176] on strong "domestication" at bounding box center [212, 174] width 44 height 7
click at [375, 122] on span "sufficient apparent" at bounding box center [369, 114] width 60 height 28
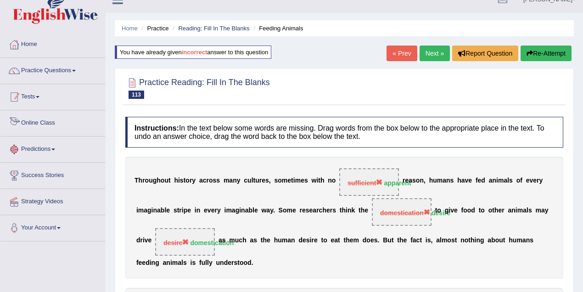
scroll to position [0, 0]
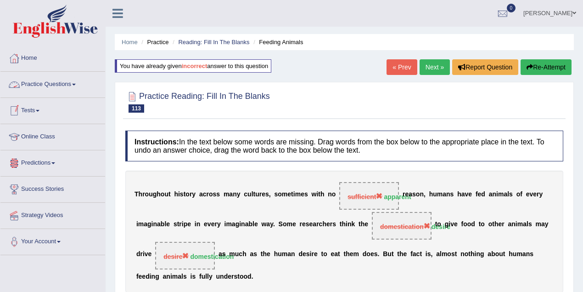
click at [62, 81] on link "Practice Questions" at bounding box center [52, 83] width 105 height 23
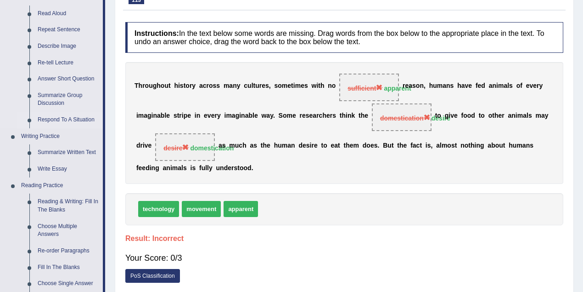
scroll to position [122, 0]
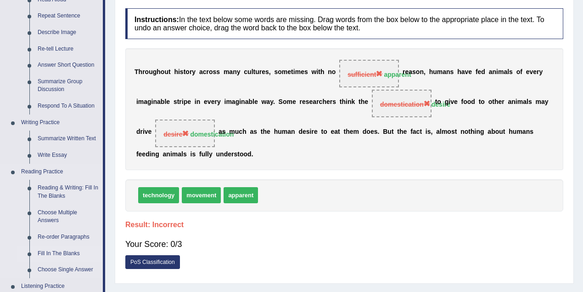
click at [59, 253] on link "Fill In The Blanks" at bounding box center [68, 253] width 69 height 17
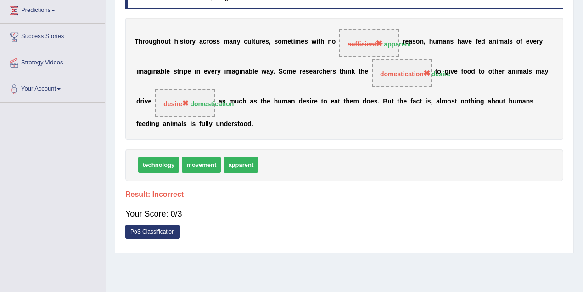
scroll to position [190, 0]
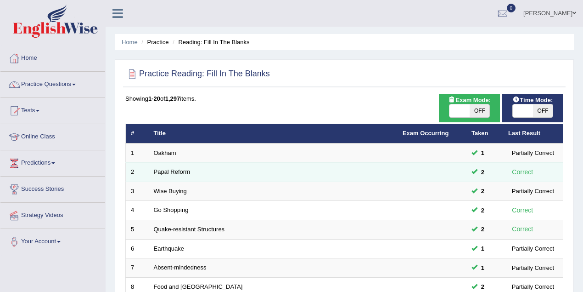
scroll to position [122, 0]
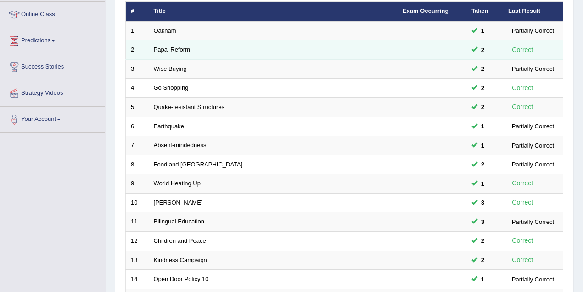
click at [170, 51] on link "Papal Reform" at bounding box center [172, 49] width 36 height 7
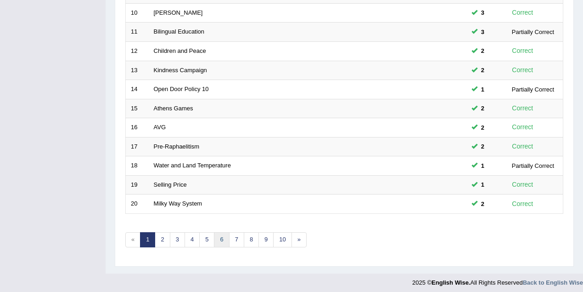
click at [221, 237] on link "6" at bounding box center [221, 239] width 15 height 15
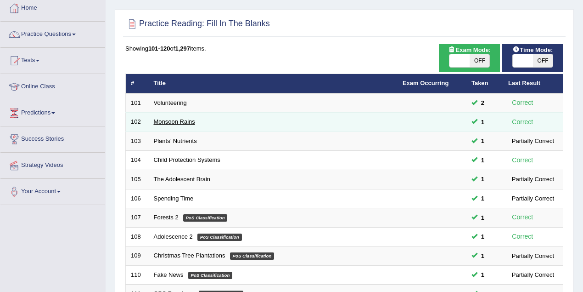
scroll to position [82, 0]
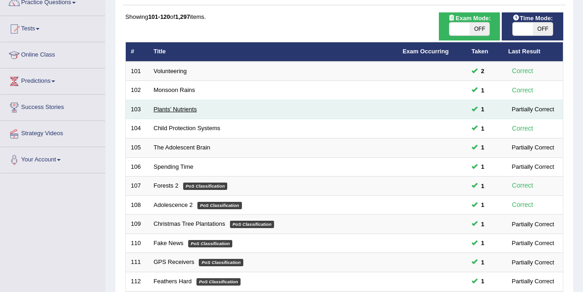
click at [165, 111] on link "Plants’ Nutrients" at bounding box center [175, 109] width 43 height 7
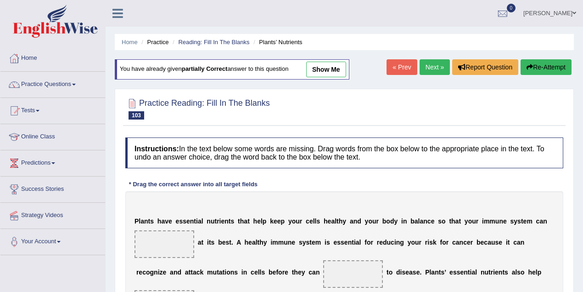
click at [322, 69] on link "show me" at bounding box center [326, 70] width 40 height 16
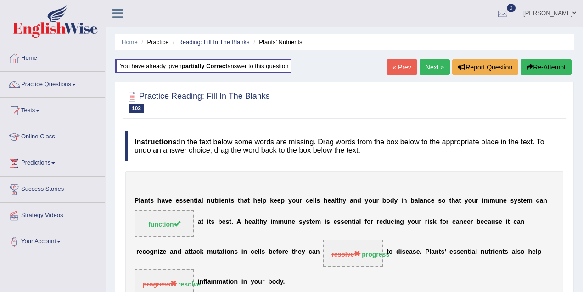
click at [435, 62] on link "Next »" at bounding box center [435, 67] width 30 height 16
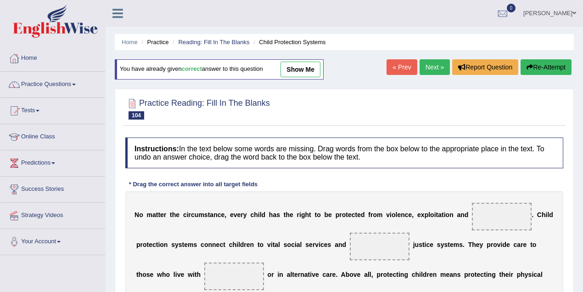
click at [434, 61] on link "Next »" at bounding box center [435, 67] width 30 height 16
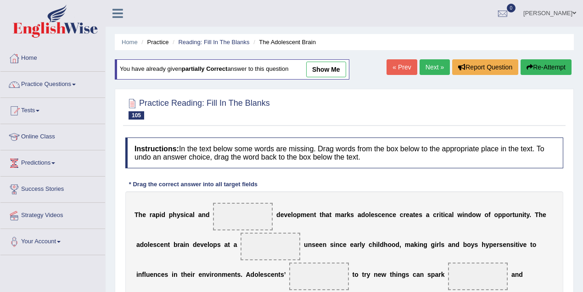
click at [326, 68] on link "show me" at bounding box center [326, 70] width 40 height 16
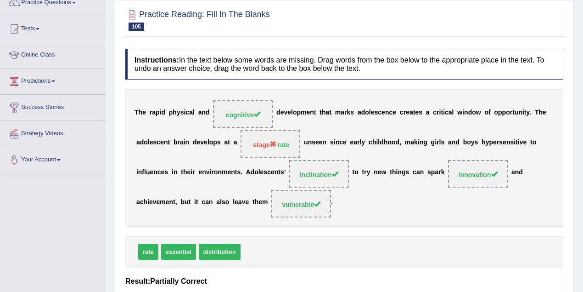
scroll to position [40, 0]
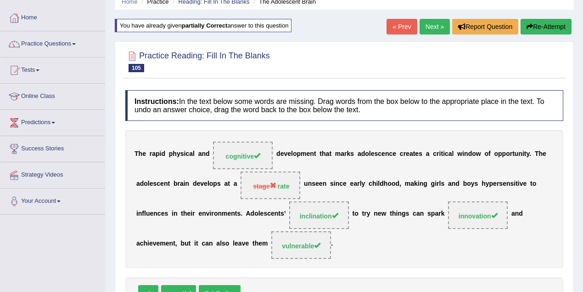
click at [435, 27] on link "Next »" at bounding box center [435, 27] width 30 height 16
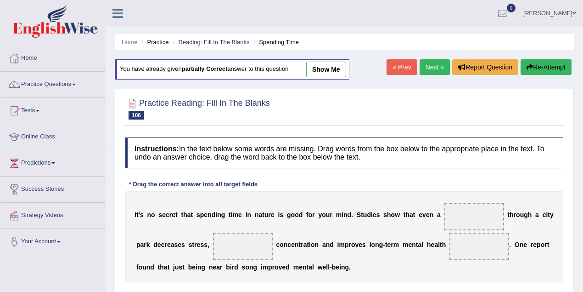
click at [336, 67] on link "show me" at bounding box center [326, 70] width 40 height 16
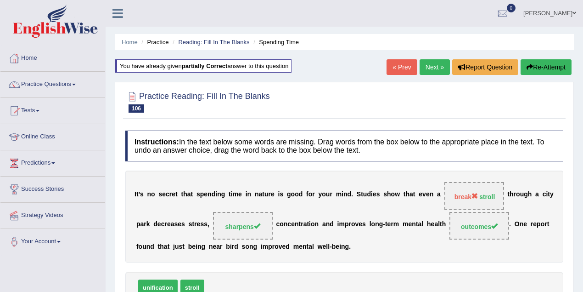
click at [424, 62] on link "Next »" at bounding box center [435, 67] width 30 height 16
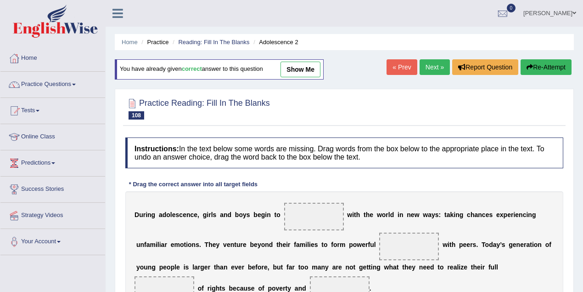
click at [444, 71] on link "Next »" at bounding box center [435, 67] width 30 height 16
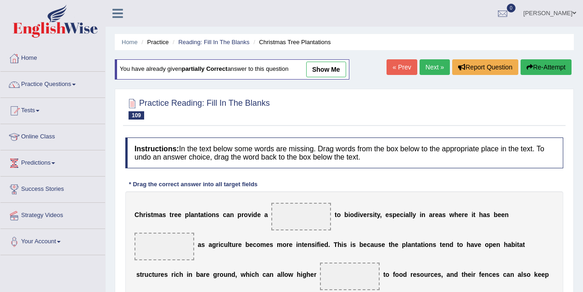
click at [340, 73] on link "show me" at bounding box center [326, 70] width 40 height 16
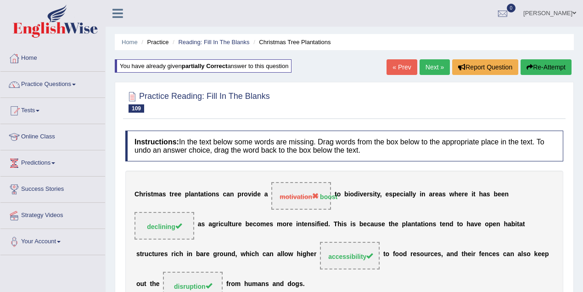
click at [433, 63] on link "Next »" at bounding box center [435, 67] width 30 height 16
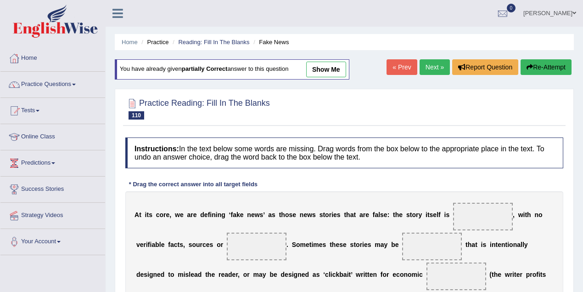
click at [332, 76] on link "show me" at bounding box center [326, 70] width 40 height 16
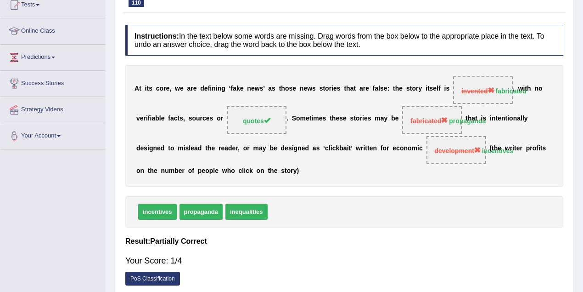
scroll to position [122, 0]
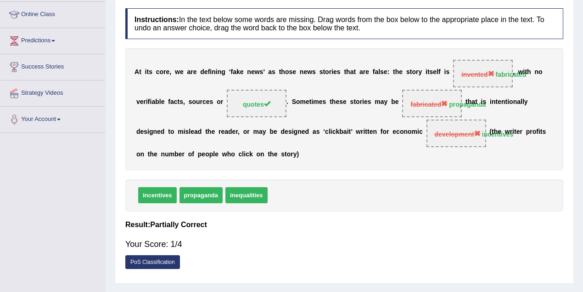
click at [472, 102] on b "a" at bounding box center [474, 101] width 4 height 7
drag, startPoint x: 395, startPoint y: 100, endPoint x: 447, endPoint y: 102, distance: 51.5
click at [396, 100] on b "e" at bounding box center [398, 101] width 4 height 7
click at [447, 102] on span "fabricated" at bounding box center [429, 104] width 37 height 7
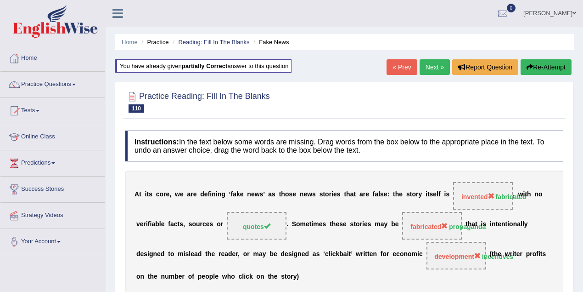
click at [425, 68] on link "Next »" at bounding box center [435, 67] width 30 height 16
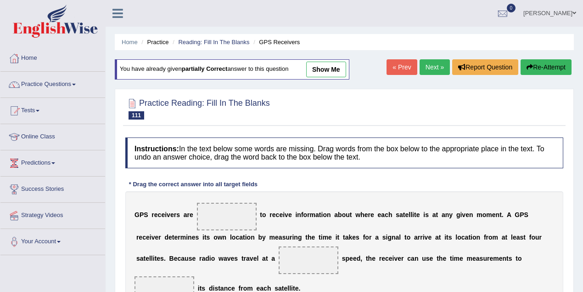
click at [326, 72] on link "show me" at bounding box center [326, 70] width 40 height 16
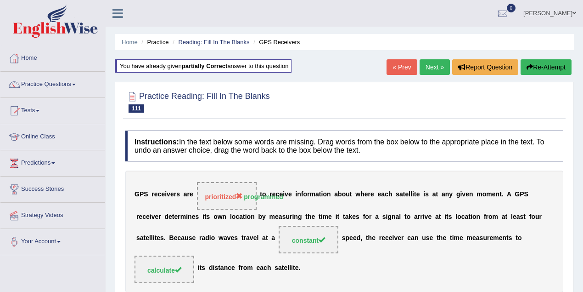
scroll to position [40, 0]
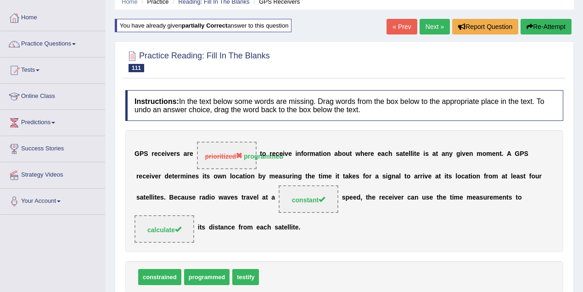
click at [437, 22] on link "Next »" at bounding box center [435, 27] width 30 height 16
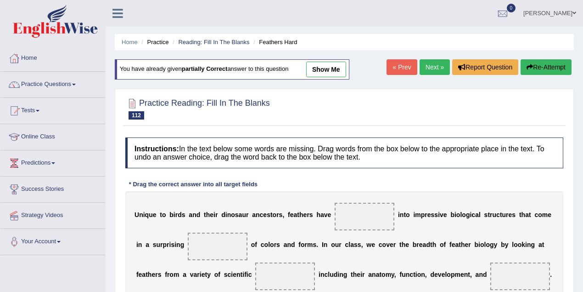
click at [408, 67] on link "« Prev" at bounding box center [402, 67] width 30 height 16
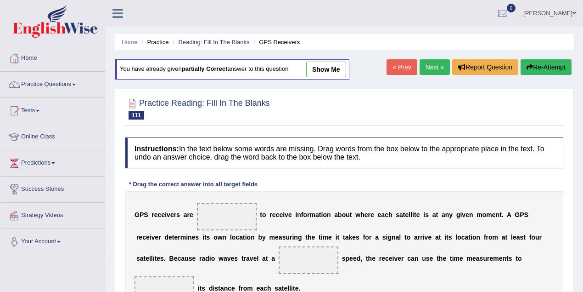
click at [431, 60] on link "Next »" at bounding box center [435, 67] width 30 height 16
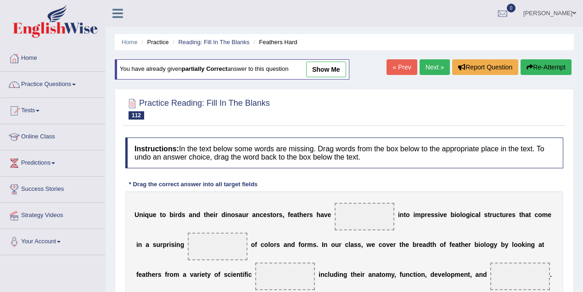
click at [322, 66] on link "show me" at bounding box center [326, 70] width 40 height 16
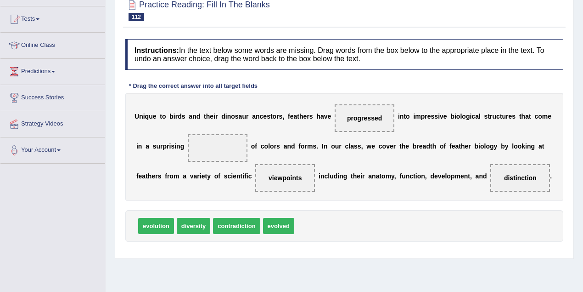
scroll to position [122, 0]
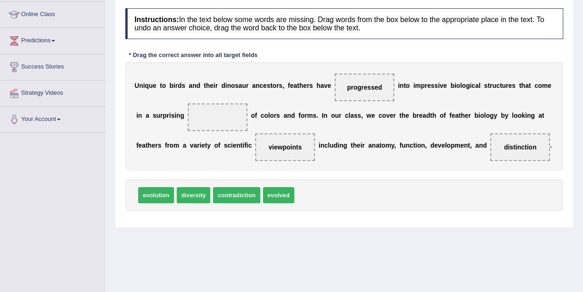
click at [198, 114] on span at bounding box center [218, 117] width 60 height 28
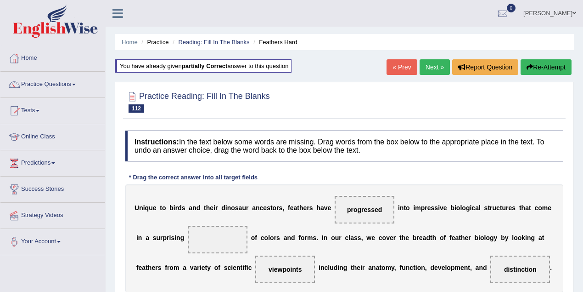
click at [185, 67] on b "partially correct" at bounding box center [205, 65] width 46 height 7
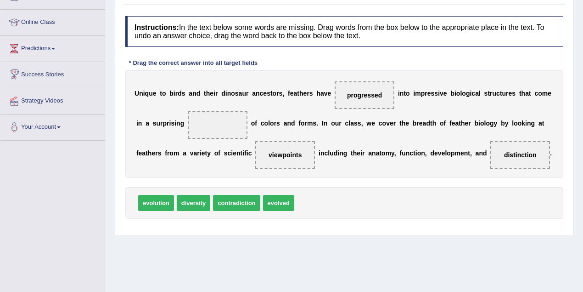
scroll to position [40, 0]
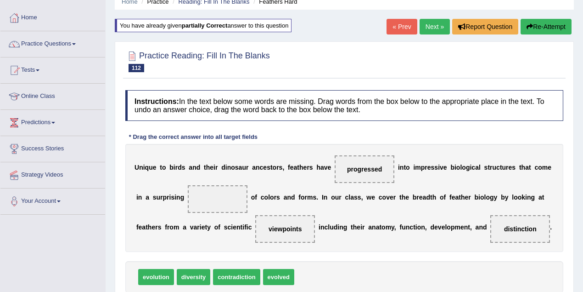
click at [539, 27] on button "Re-Attempt" at bounding box center [546, 27] width 51 height 16
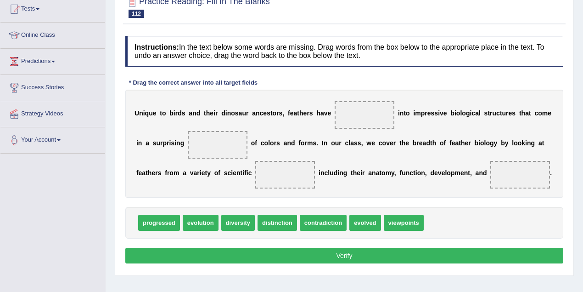
scroll to position [122, 0]
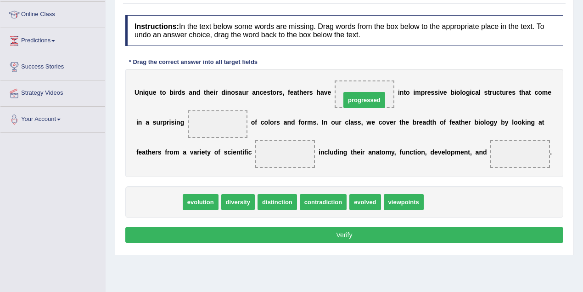
drag, startPoint x: 164, startPoint y: 201, endPoint x: 376, endPoint y: 93, distance: 237.3
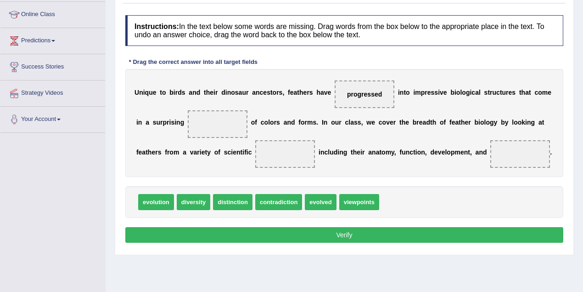
click at [211, 120] on span at bounding box center [218, 124] width 60 height 28
drag, startPoint x: 220, startPoint y: 202, endPoint x: 203, endPoint y: 118, distance: 85.7
click at [275, 158] on span at bounding box center [285, 154] width 60 height 28
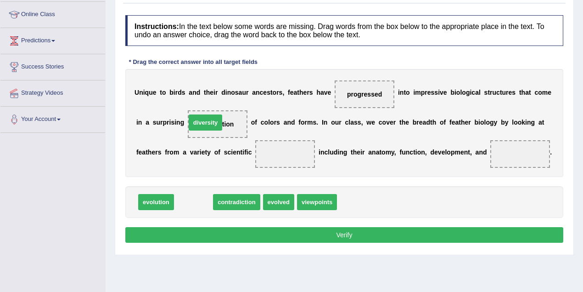
drag, startPoint x: 193, startPoint y: 203, endPoint x: 207, endPoint y: 124, distance: 80.2
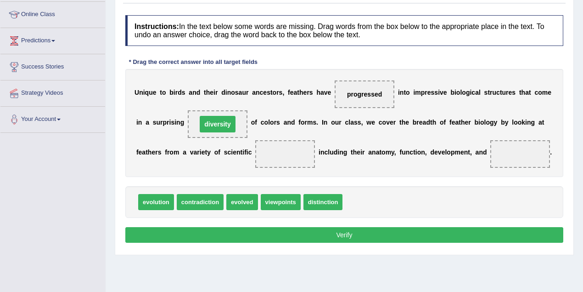
click at [283, 158] on span at bounding box center [285, 154] width 60 height 28
click at [283, 159] on span at bounding box center [285, 154] width 60 height 28
click at [286, 158] on span at bounding box center [285, 154] width 60 height 28
click at [284, 158] on span at bounding box center [285, 154] width 60 height 28
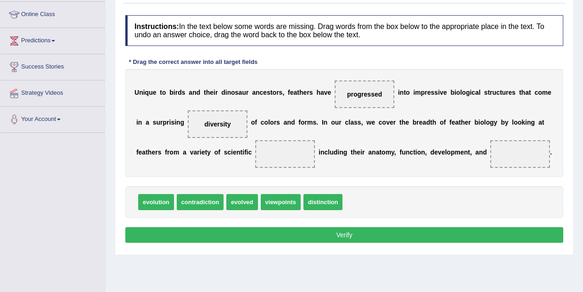
click at [283, 155] on span at bounding box center [285, 154] width 60 height 28
drag, startPoint x: 270, startPoint y: 194, endPoint x: 290, endPoint y: 149, distance: 49.8
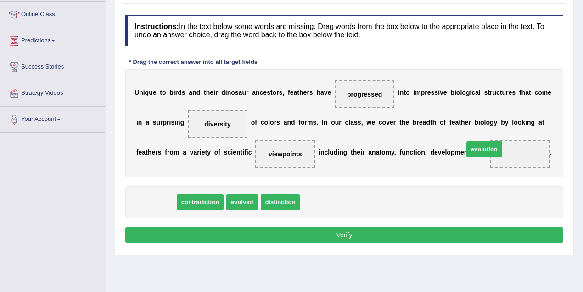
drag, startPoint x: 208, startPoint y: 190, endPoint x: 520, endPoint y: 150, distance: 314.5
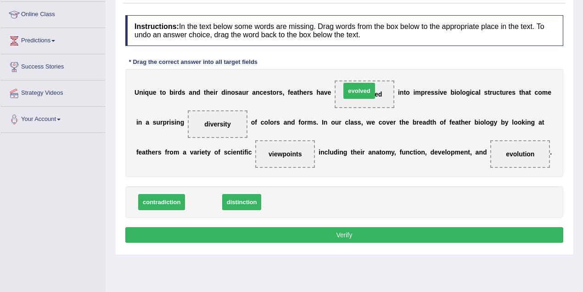
drag, startPoint x: 207, startPoint y: 199, endPoint x: 366, endPoint y: 88, distance: 194.0
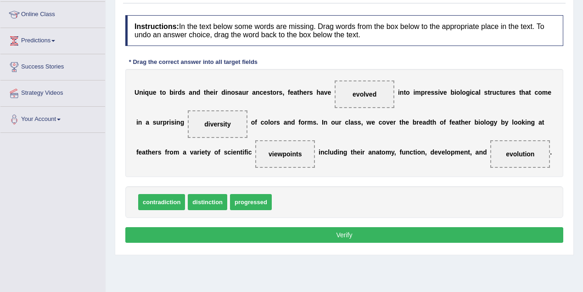
click at [300, 237] on button "Verify" at bounding box center [344, 235] width 438 height 16
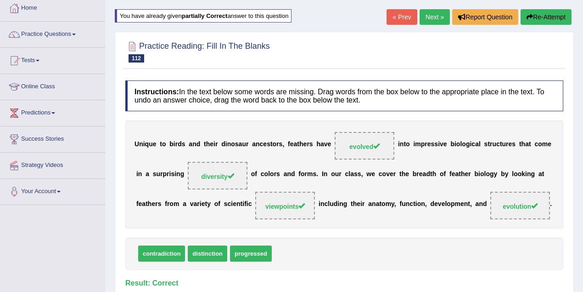
scroll to position [0, 0]
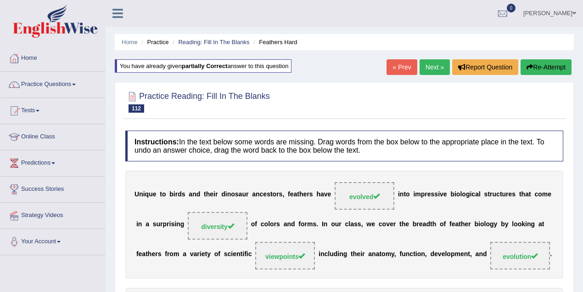
click at [426, 62] on link "Next »" at bounding box center [435, 67] width 30 height 16
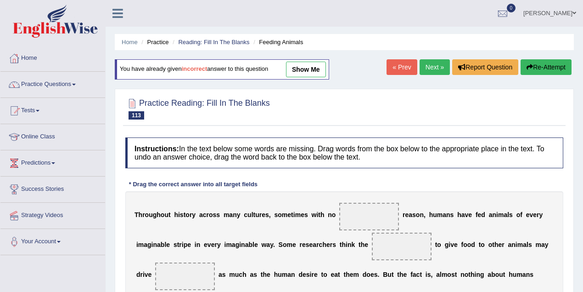
click at [426, 65] on link "Next »" at bounding box center [435, 67] width 30 height 16
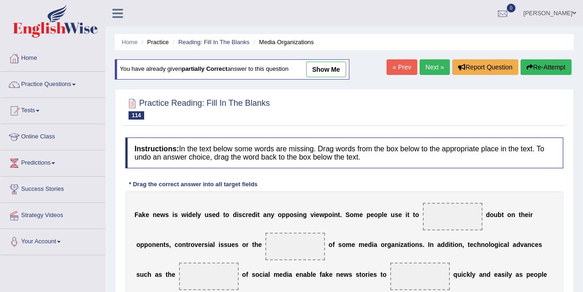
click at [318, 62] on link "show me" at bounding box center [326, 70] width 40 height 16
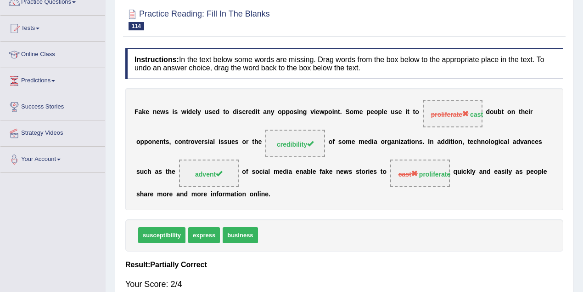
scroll to position [40, 0]
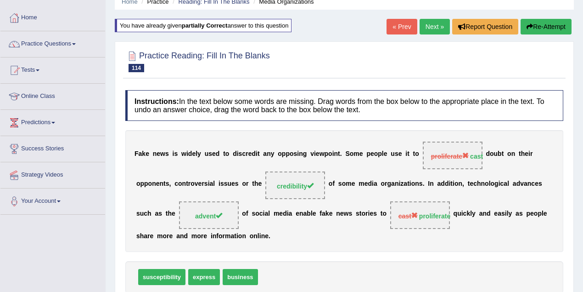
click at [435, 18] on div "Home Practice Reading: Fill In The Blanks Media Organizations You have already …" at bounding box center [345, 189] width 478 height 459
click at [435, 19] on link "Next »" at bounding box center [435, 27] width 30 height 16
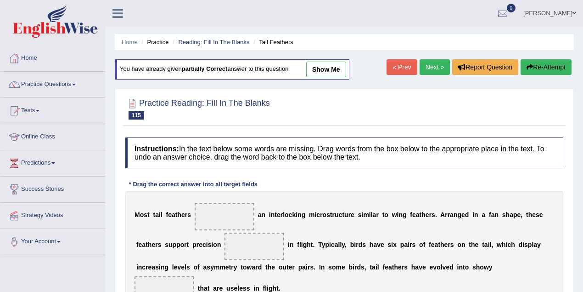
click at [326, 65] on link "show me" at bounding box center [326, 70] width 40 height 16
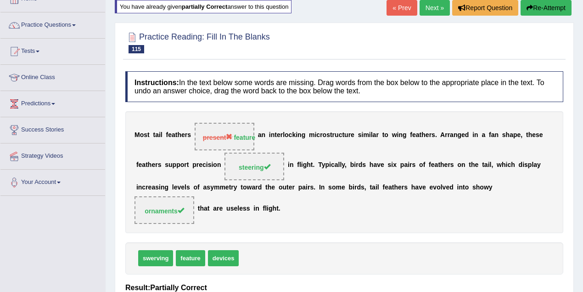
scroll to position [82, 0]
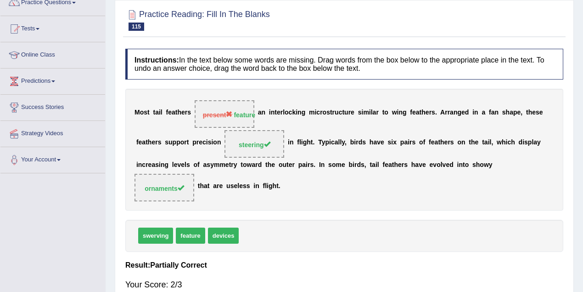
click at [212, 116] on span "present" at bounding box center [218, 114] width 30 height 7
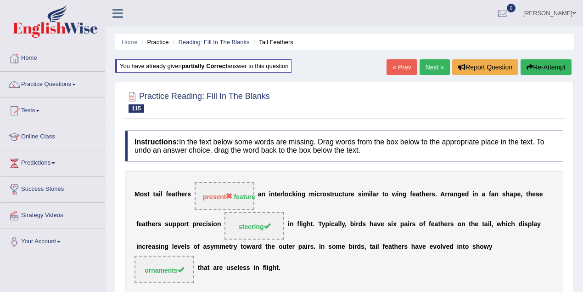
click at [430, 62] on link "Next »" at bounding box center [435, 67] width 30 height 16
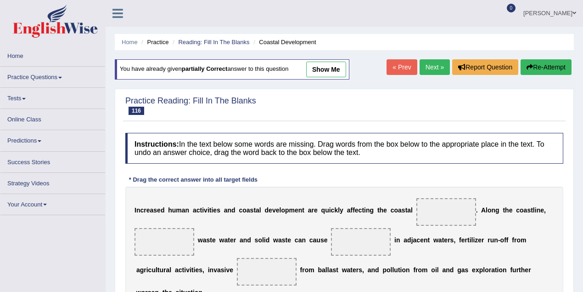
click at [338, 68] on link "show me" at bounding box center [326, 70] width 40 height 16
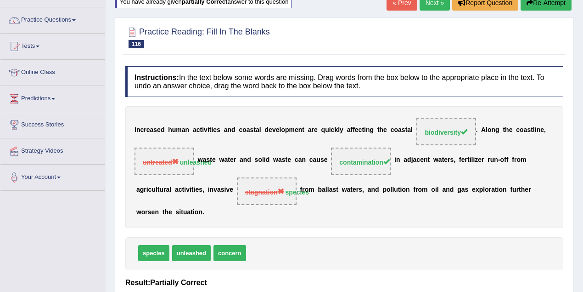
scroll to position [82, 0]
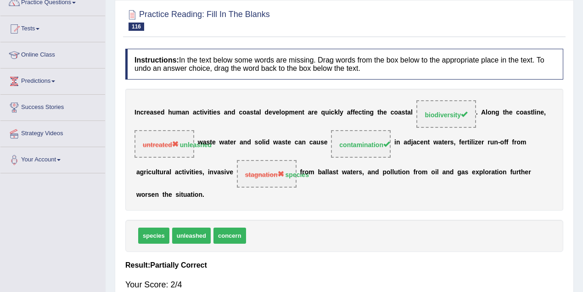
click at [220, 178] on div "I n c r e a s e d h u m a n a c t i v i t i e s a n d c o a s t a l d e v e l o…" at bounding box center [344, 150] width 438 height 122
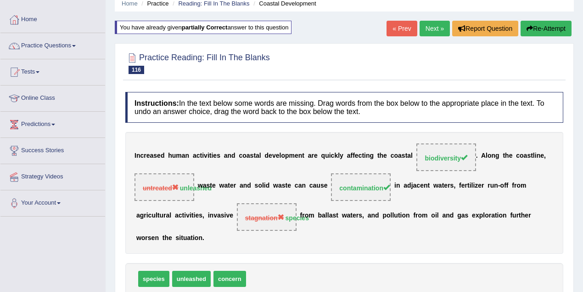
scroll to position [0, 0]
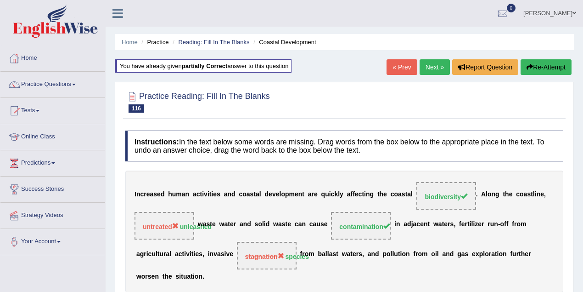
click at [430, 69] on link "Next »" at bounding box center [435, 67] width 30 height 16
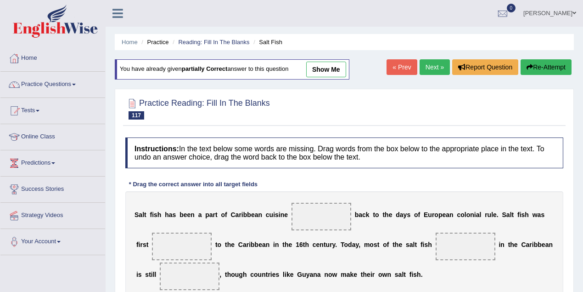
click at [338, 65] on link "show me" at bounding box center [326, 70] width 40 height 16
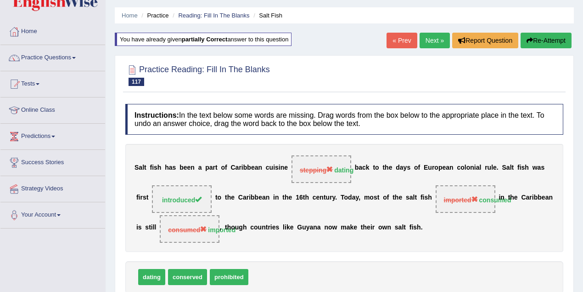
scroll to position [40, 0]
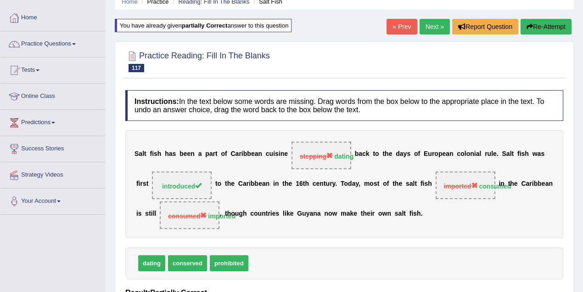
drag, startPoint x: 377, startPoint y: 185, endPoint x: 407, endPoint y: 182, distance: 30.4
click at [382, 184] on div "S a l t f i s h h a s b e e n a p a r t o f C a r i b b e a n c u i s i n e ste…" at bounding box center [344, 184] width 438 height 108
drag, startPoint x: 407, startPoint y: 182, endPoint x: 437, endPoint y: 181, distance: 29.9
click at [409, 182] on div "S a l t f i s h h a s b e e n a p a r t o f C a r i b b e a n c u i s i n e ste…" at bounding box center [344, 184] width 438 height 108
click at [437, 181] on span "imported consumed" at bounding box center [466, 185] width 60 height 28
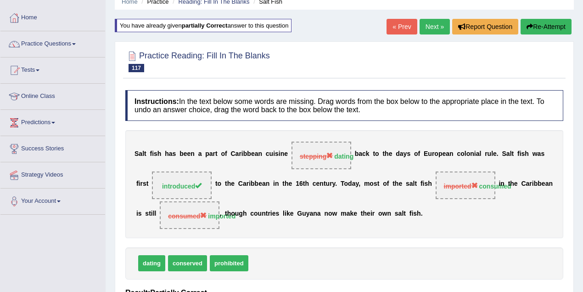
click at [488, 187] on strong "consumed" at bounding box center [496, 185] width 32 height 7
drag, startPoint x: 171, startPoint y: 219, endPoint x: 331, endPoint y: 215, distance: 160.4
click at [218, 218] on span "consumed imported" at bounding box center [190, 215] width 60 height 28
click at [331, 215] on b "o" at bounding box center [330, 213] width 4 height 7
click at [426, 23] on link "Next »" at bounding box center [435, 27] width 30 height 16
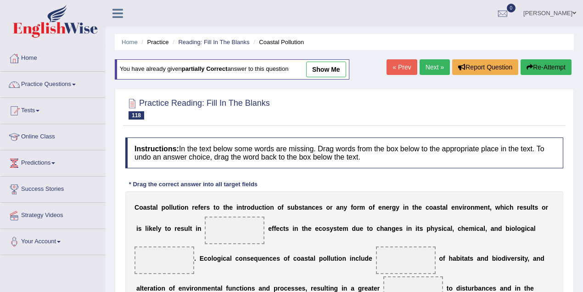
click at [329, 66] on link "show me" at bounding box center [326, 70] width 40 height 16
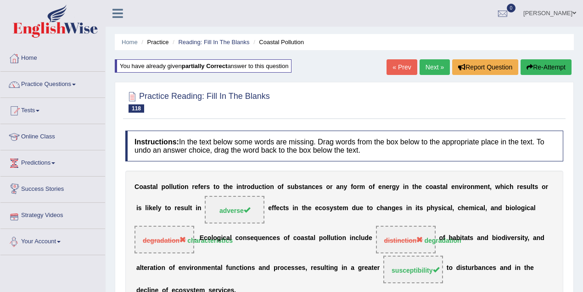
scroll to position [82, 0]
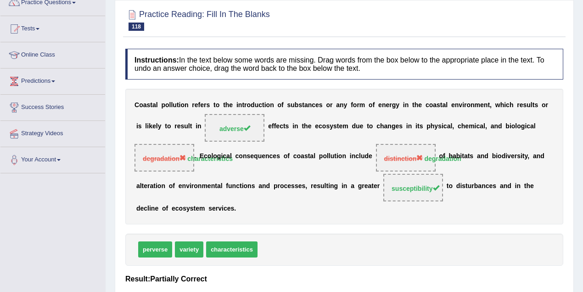
drag, startPoint x: 383, startPoint y: 127, endPoint x: 379, endPoint y: 123, distance: 5.8
click at [379, 123] on div "C o a s t a l p o l l u t i o n r e f e r s t o t h e i n t r o d u c t i o n o…" at bounding box center [344, 157] width 438 height 136
drag, startPoint x: 215, startPoint y: 165, endPoint x: 249, endPoint y: 164, distance: 34.5
click at [249, 164] on div "C o a s t a l p o l l u t i o n r e f e r s t o t h e i n t r o d u c t i o n o…" at bounding box center [344, 157] width 438 height 136
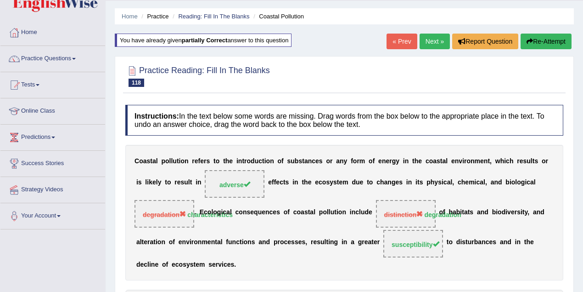
scroll to position [0, 0]
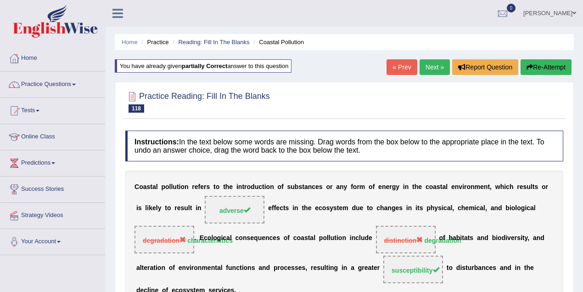
click at [428, 62] on link "Next »" at bounding box center [435, 67] width 30 height 16
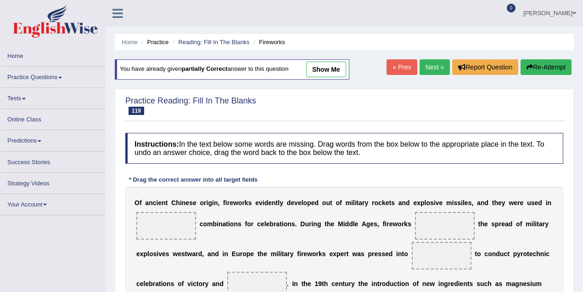
click at [393, 62] on link "« Prev" at bounding box center [402, 67] width 30 height 16
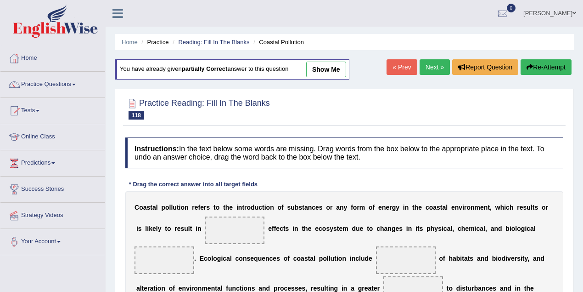
click at [329, 66] on link "show me" at bounding box center [326, 70] width 40 height 16
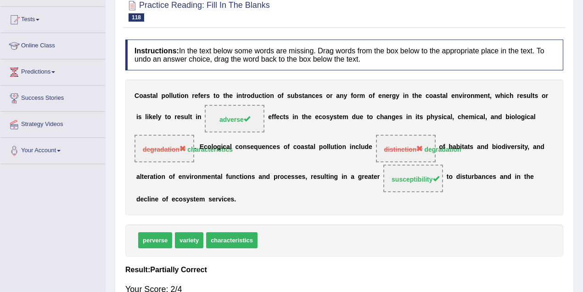
scroll to position [122, 0]
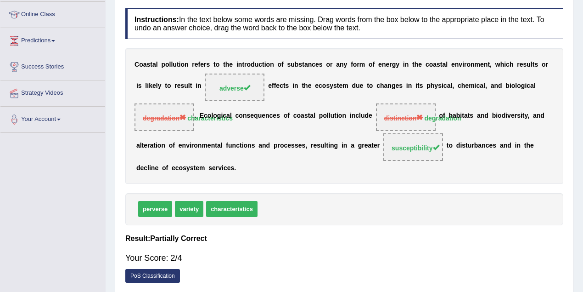
drag, startPoint x: 369, startPoint y: 117, endPoint x: 449, endPoint y: 124, distance: 80.2
click at [449, 124] on div "C o a s t a l p o l l u t i o n r e f e r s t o t h e i n t r o d u c t i o n o…" at bounding box center [344, 116] width 438 height 136
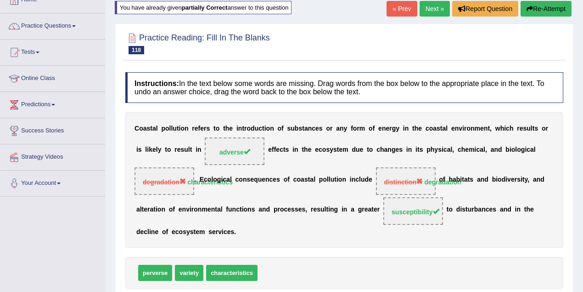
scroll to position [40, 0]
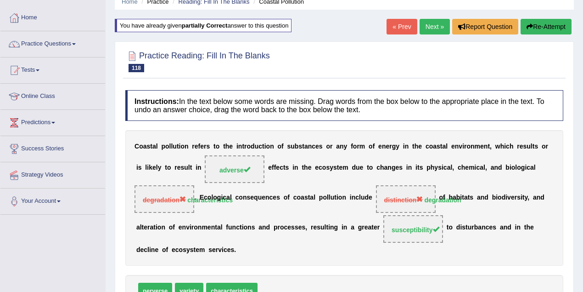
click at [426, 31] on link "Next »" at bounding box center [435, 27] width 30 height 16
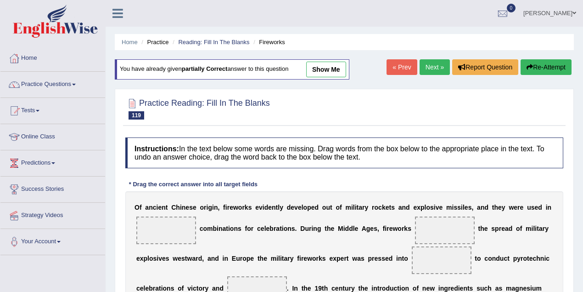
click at [318, 73] on link "show me" at bounding box center [326, 70] width 40 height 16
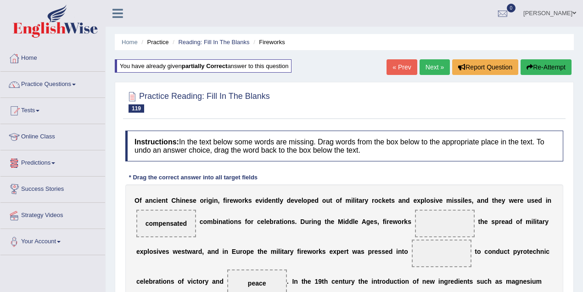
click at [544, 68] on button "Re-Attempt" at bounding box center [546, 67] width 51 height 16
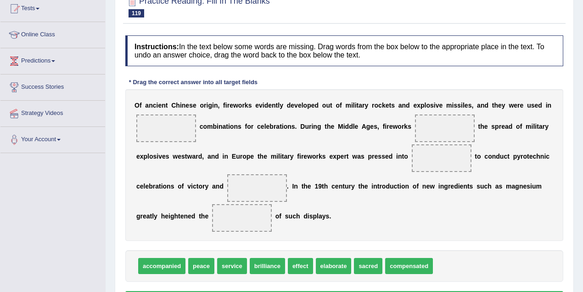
scroll to position [122, 0]
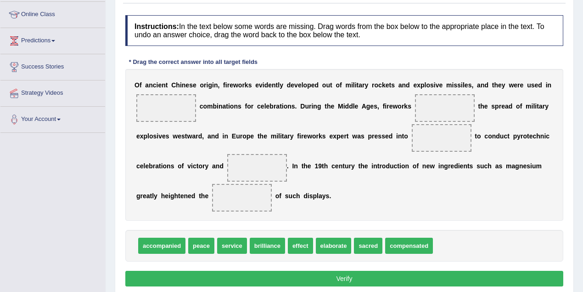
drag, startPoint x: 311, startPoint y: 104, endPoint x: 325, endPoint y: 104, distance: 14.7
click at [320, 104] on div "O f a n c i e n t C h i n e s e o r i g i n , f i r e w o r k s e v i d e n t l…" at bounding box center [344, 145] width 438 height 152
drag, startPoint x: 356, startPoint y: 104, endPoint x: 362, endPoint y: 104, distance: 5.1
click at [357, 104] on b "e" at bounding box center [357, 105] width 4 height 7
click at [385, 104] on b "i" at bounding box center [386, 105] width 2 height 7
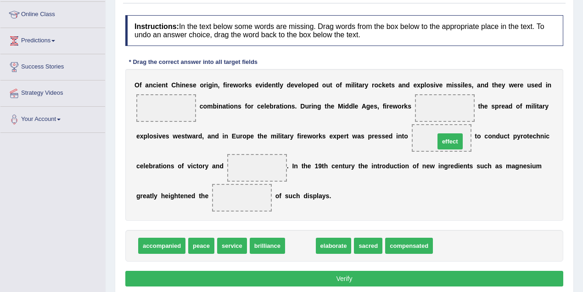
drag, startPoint x: 297, startPoint y: 249, endPoint x: 447, endPoint y: 144, distance: 182.5
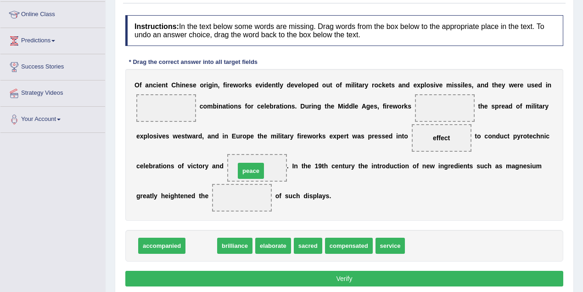
drag, startPoint x: 194, startPoint y: 245, endPoint x: 243, endPoint y: 170, distance: 90.2
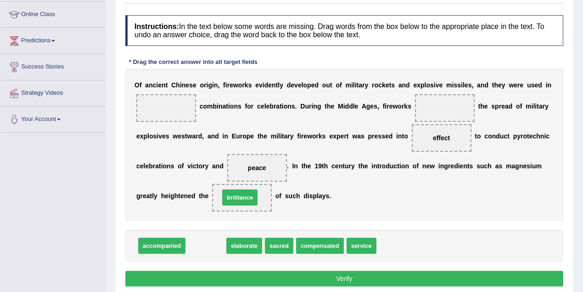
drag, startPoint x: 209, startPoint y: 246, endPoint x: 243, endPoint y: 198, distance: 59.0
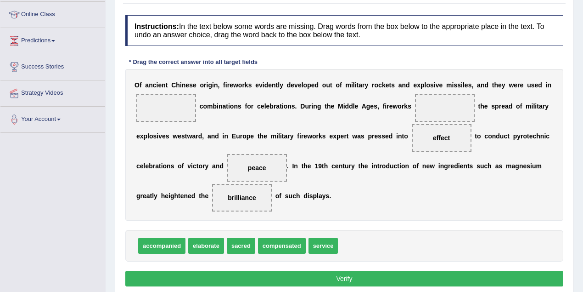
click at [157, 102] on span at bounding box center [166, 108] width 60 height 28
drag, startPoint x: 244, startPoint y: 240, endPoint x: 183, endPoint y: 101, distance: 151.6
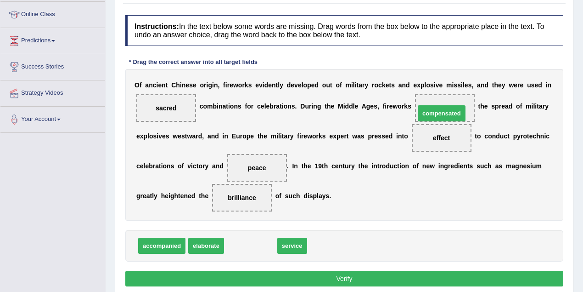
drag, startPoint x: 263, startPoint y: 244, endPoint x: 454, endPoint y: 112, distance: 232.4
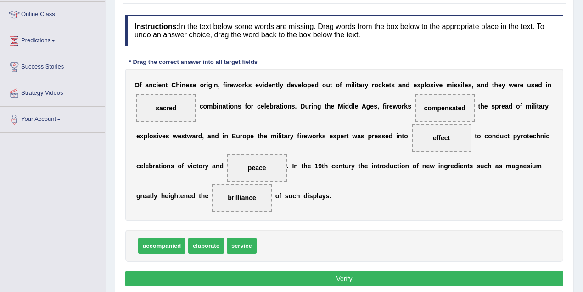
click at [287, 276] on button "Verify" at bounding box center [344, 279] width 438 height 16
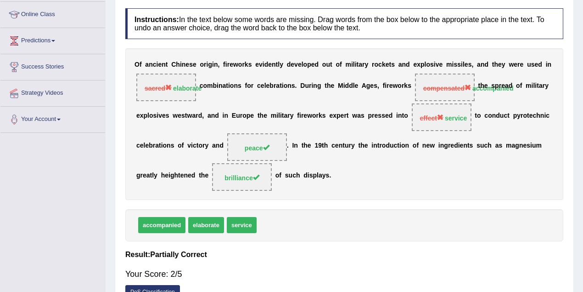
drag, startPoint x: 432, startPoint y: 83, endPoint x: 509, endPoint y: 90, distance: 77.5
click at [432, 84] on span "compensated accompanied" at bounding box center [445, 87] width 60 height 28
click at [509, 90] on strong "accompanied" at bounding box center [493, 88] width 41 height 7
drag, startPoint x: 515, startPoint y: 66, endPoint x: 548, endPoint y: 63, distance: 33.2
click at [518, 65] on div "O f a n c i e n t C h i n e s e o r i g i n , f i r e w o r k s e v i d e n t l…" at bounding box center [344, 124] width 438 height 152
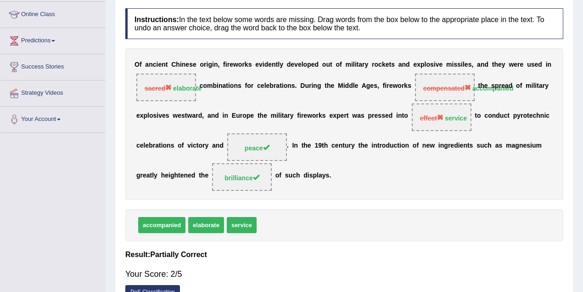
click at [548, 63] on b "n" at bounding box center [550, 64] width 4 height 7
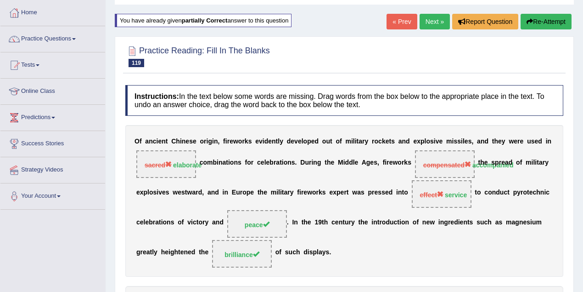
scroll to position [0, 0]
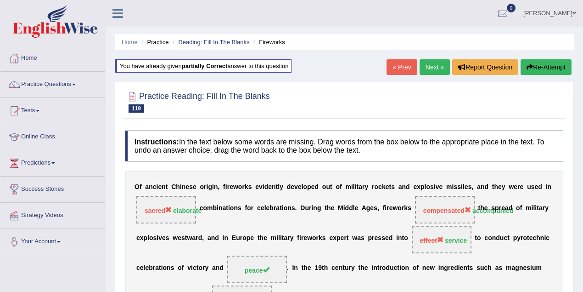
click at [438, 73] on link "Next »" at bounding box center [435, 67] width 30 height 16
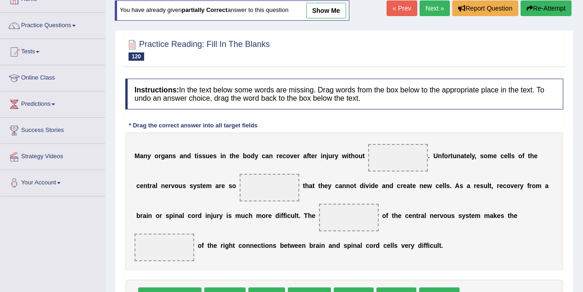
scroll to position [45, 0]
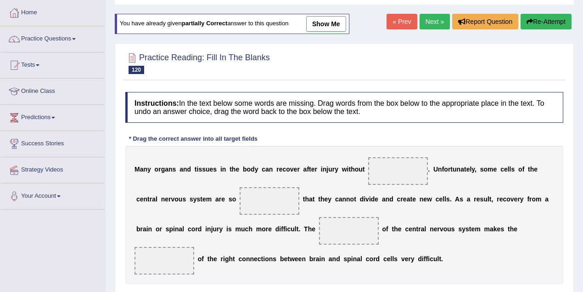
click at [327, 30] on link "show me" at bounding box center [326, 24] width 40 height 16
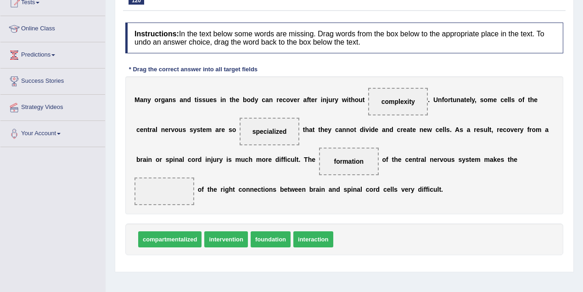
scroll to position [127, 0]
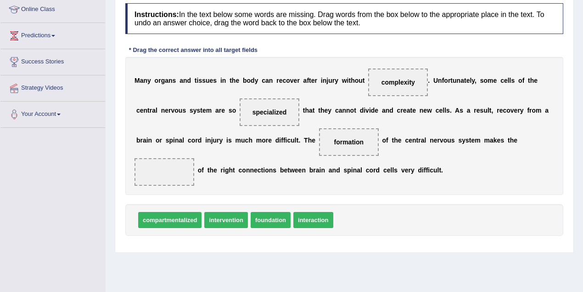
click at [170, 175] on span at bounding box center [165, 172] width 60 height 28
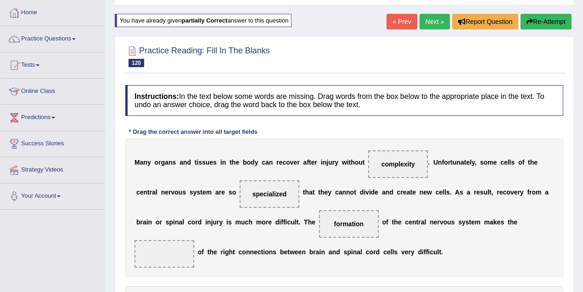
drag, startPoint x: 559, startPoint y: 14, endPoint x: 505, endPoint y: 72, distance: 79.0
click at [559, 15] on button "Re-Attempt" at bounding box center [546, 22] width 51 height 16
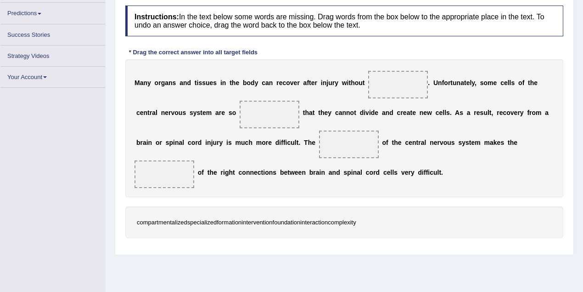
scroll to position [142, 0]
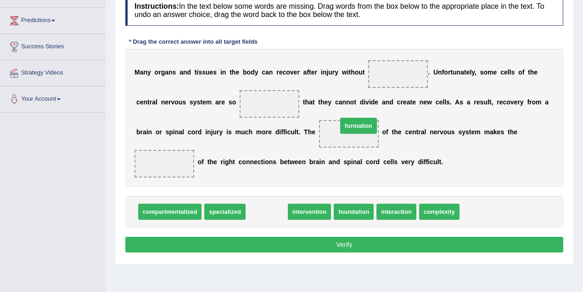
drag, startPoint x: 272, startPoint y: 209, endPoint x: 364, endPoint y: 124, distance: 125.8
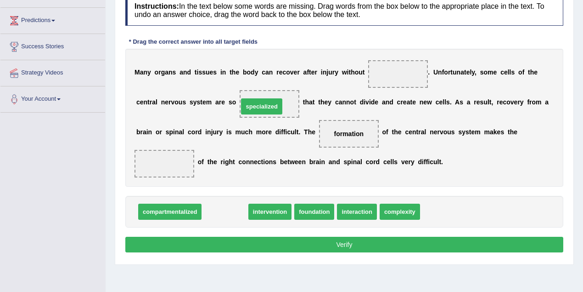
drag, startPoint x: 239, startPoint y: 193, endPoint x: 271, endPoint y: 106, distance: 93.0
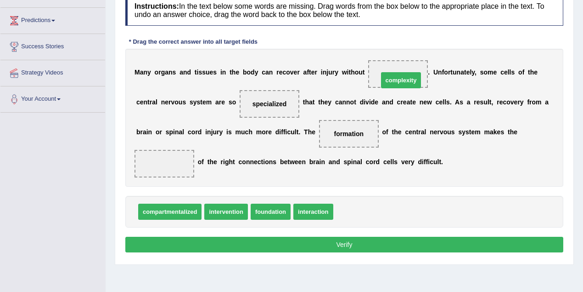
drag, startPoint x: 351, startPoint y: 209, endPoint x: 396, endPoint y: 78, distance: 139.3
click at [288, 238] on button "Verify" at bounding box center [344, 245] width 438 height 16
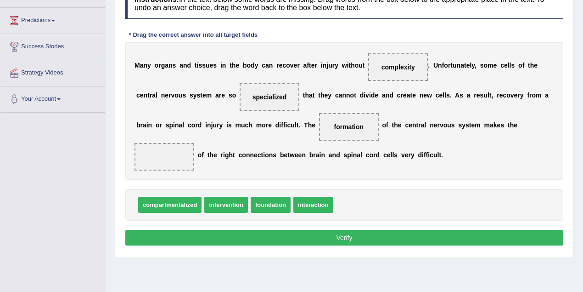
click at [180, 162] on span at bounding box center [165, 157] width 60 height 28
drag, startPoint x: 316, startPoint y: 206, endPoint x: 160, endPoint y: 168, distance: 160.4
click at [243, 238] on button "Verify" at bounding box center [344, 238] width 438 height 16
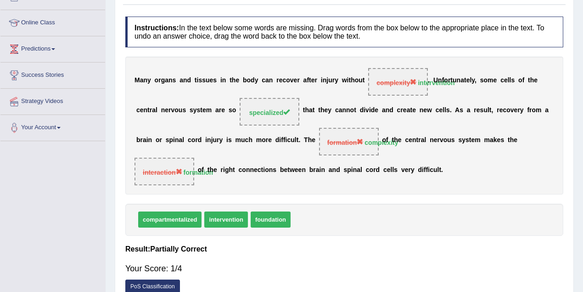
scroll to position [101, 0]
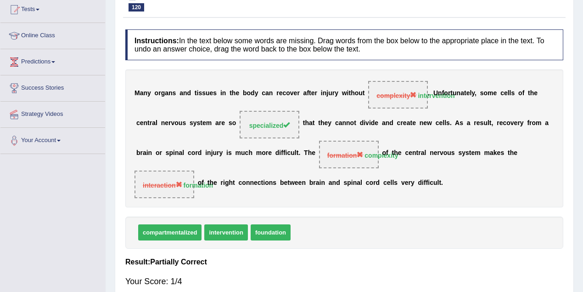
drag, startPoint x: 354, startPoint y: 95, endPoint x: 424, endPoint y: 96, distance: 69.8
click at [424, 96] on div "M a n y o r g a n s a n d t i s s u e s i n t h e b o d y c a n r e c o v e r a…" at bounding box center [344, 138] width 438 height 138
drag, startPoint x: 304, startPoint y: 157, endPoint x: 356, endPoint y: 157, distance: 52.4
click at [304, 157] on div "M a n y o r g a n s a n d t i s s u e s i n t h e b o d y c a n r e c o v e r a…" at bounding box center [344, 138] width 438 height 138
drag, startPoint x: 356, startPoint y: 157, endPoint x: 401, endPoint y: 153, distance: 45.2
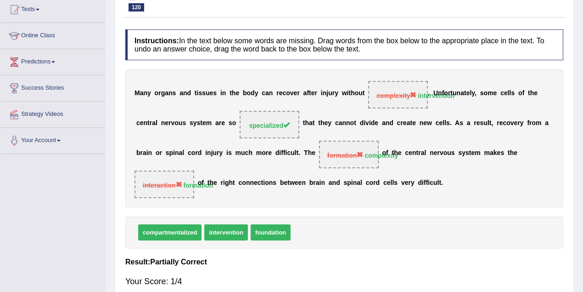
click at [358, 157] on span "formation" at bounding box center [346, 155] width 36 height 7
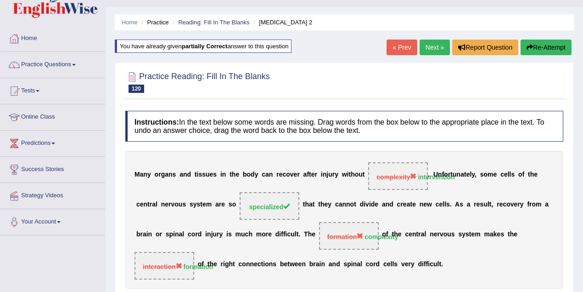
scroll to position [0, 0]
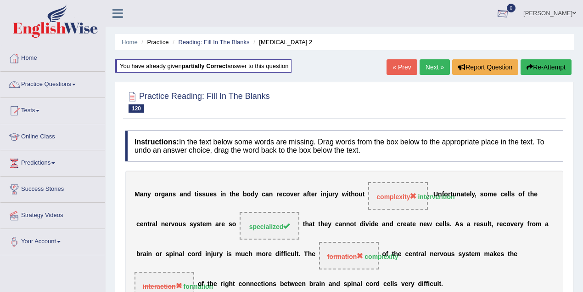
click at [552, 13] on link "Susmita Sarker" at bounding box center [550, 12] width 67 height 24
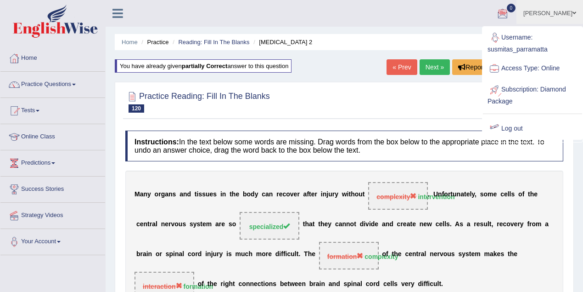
click at [518, 126] on link "Log out" at bounding box center [532, 128] width 99 height 21
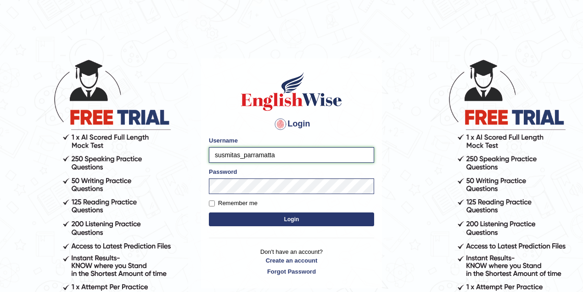
click at [317, 153] on input "susmitas_parramatta" at bounding box center [291, 155] width 165 height 16
type input "drashti_parramatta"
click at [290, 211] on form "Please fix the following errors: Username drashti_parramatta Password Remember …" at bounding box center [291, 182] width 165 height 92
click at [290, 215] on button "Login" at bounding box center [291, 219] width 165 height 14
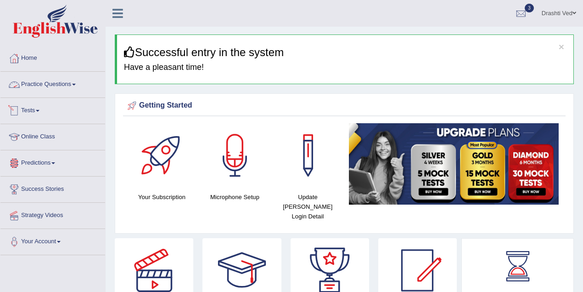
click at [64, 87] on link "Practice Questions" at bounding box center [52, 83] width 105 height 23
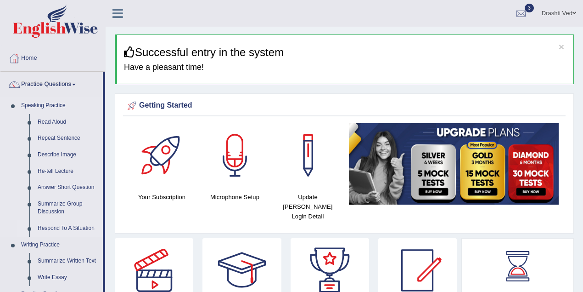
click at [54, 221] on link "Respond To A Situation" at bounding box center [68, 228] width 69 height 17
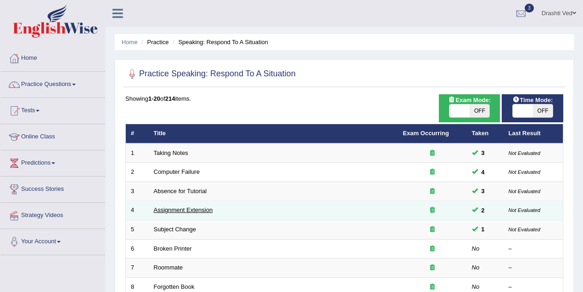
click at [181, 210] on link "Assignment Extension" at bounding box center [183, 209] width 59 height 7
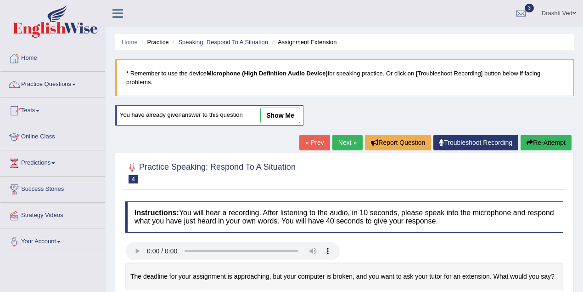
click at [58, 80] on link "Practice Questions" at bounding box center [52, 83] width 105 height 23
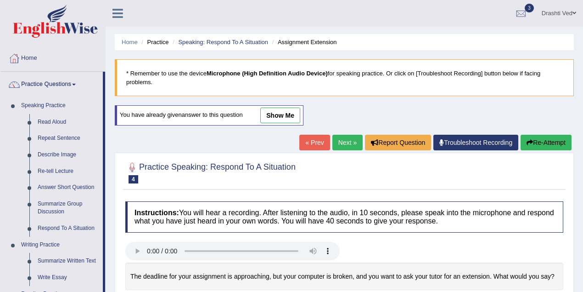
click at [249, 161] on h2 "Practice Speaking: Respond To A Situation 4 Assignment Extension" at bounding box center [210, 171] width 170 height 23
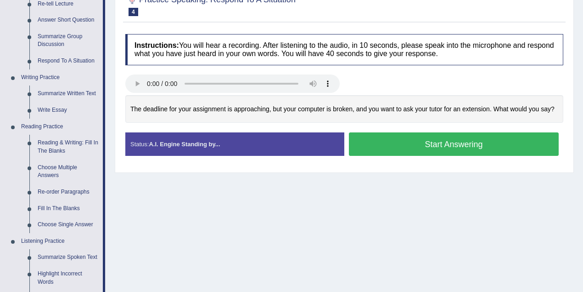
scroll to position [204, 0]
